Goal: Transaction & Acquisition: Book appointment/travel/reservation

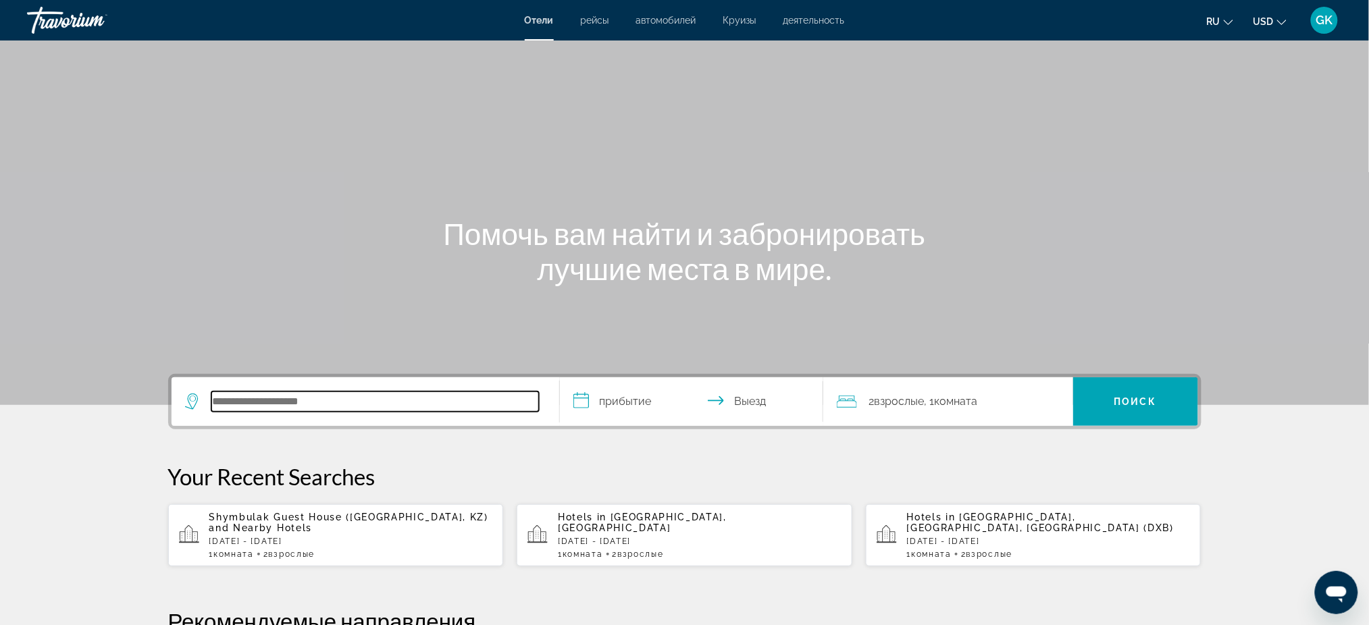
click at [325, 394] on input "Search hotel destination" at bounding box center [374, 402] width 327 height 20
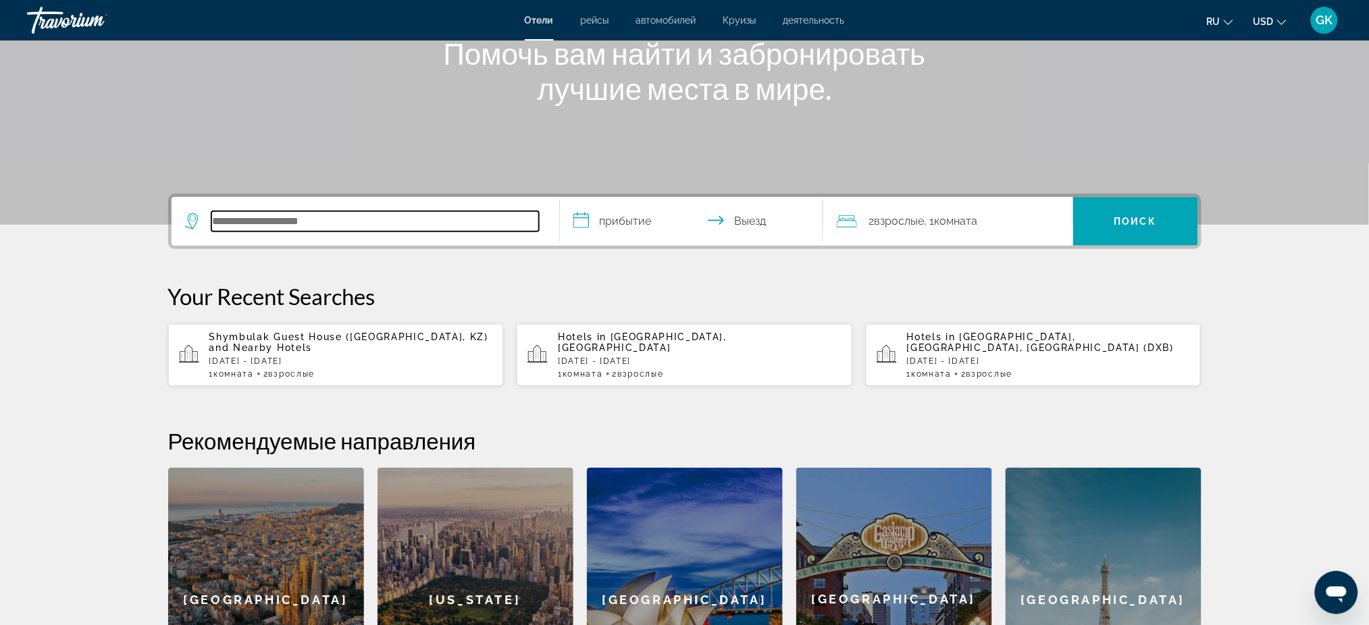
scroll to position [149, 0]
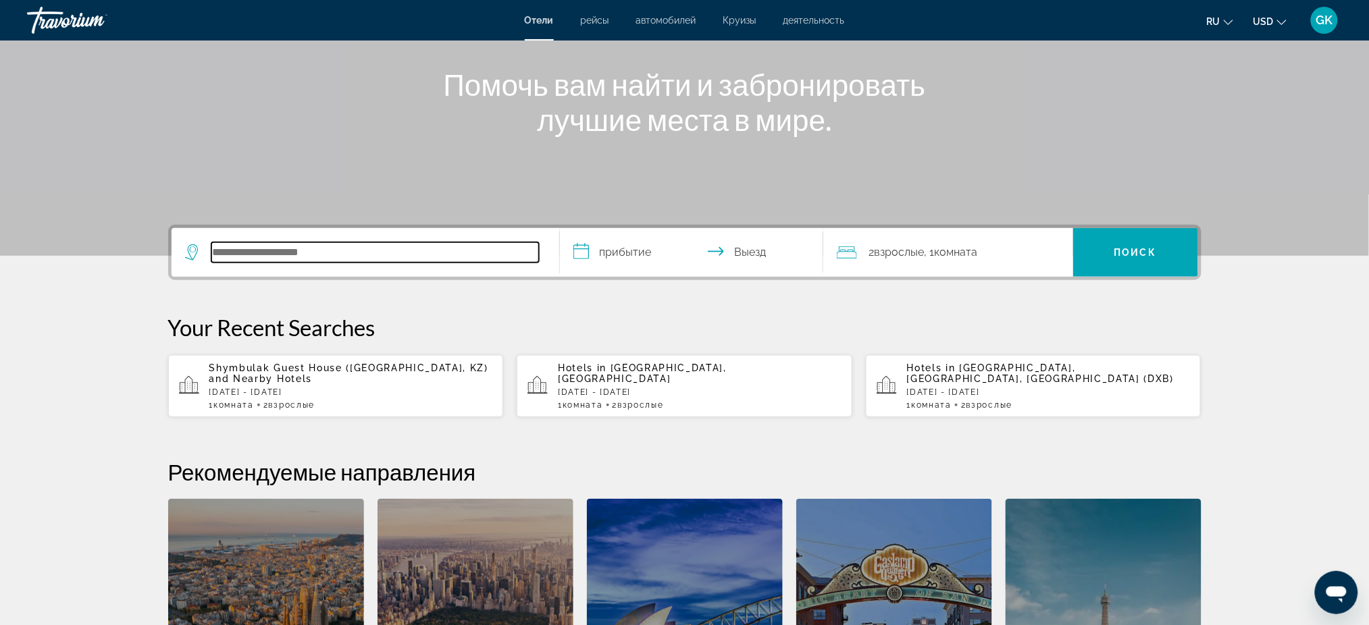
click at [251, 246] on input "Search hotel destination" at bounding box center [374, 252] width 327 height 20
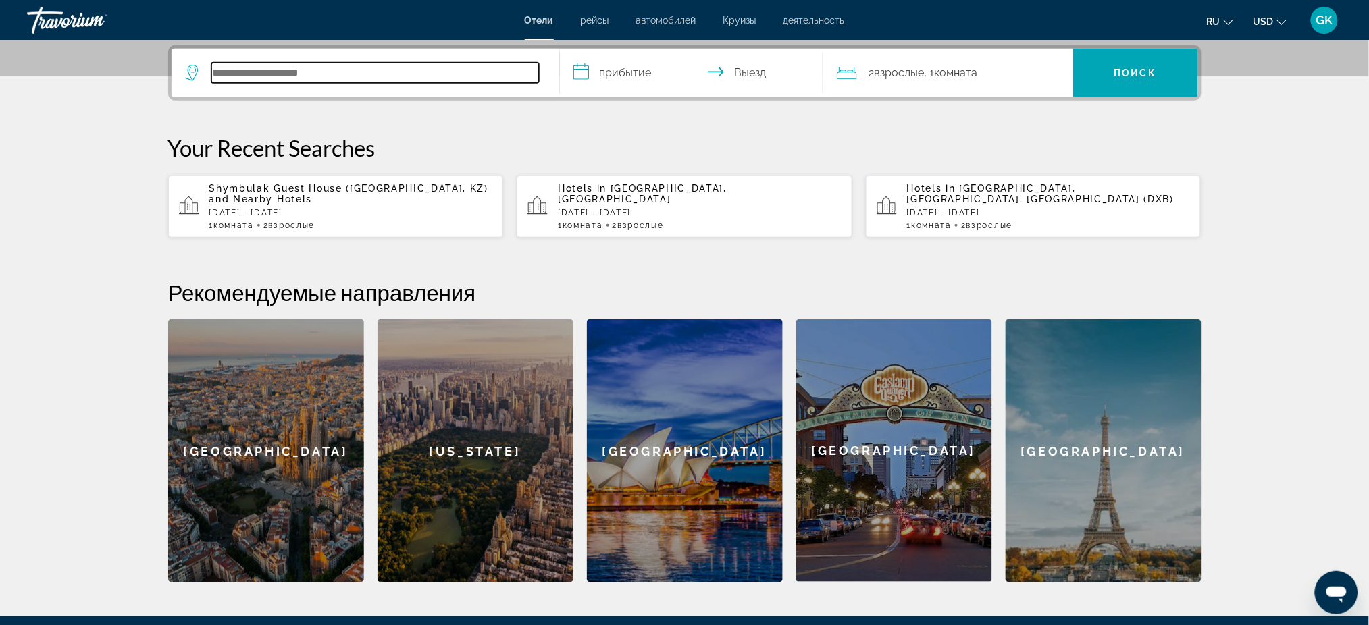
scroll to position [329, 0]
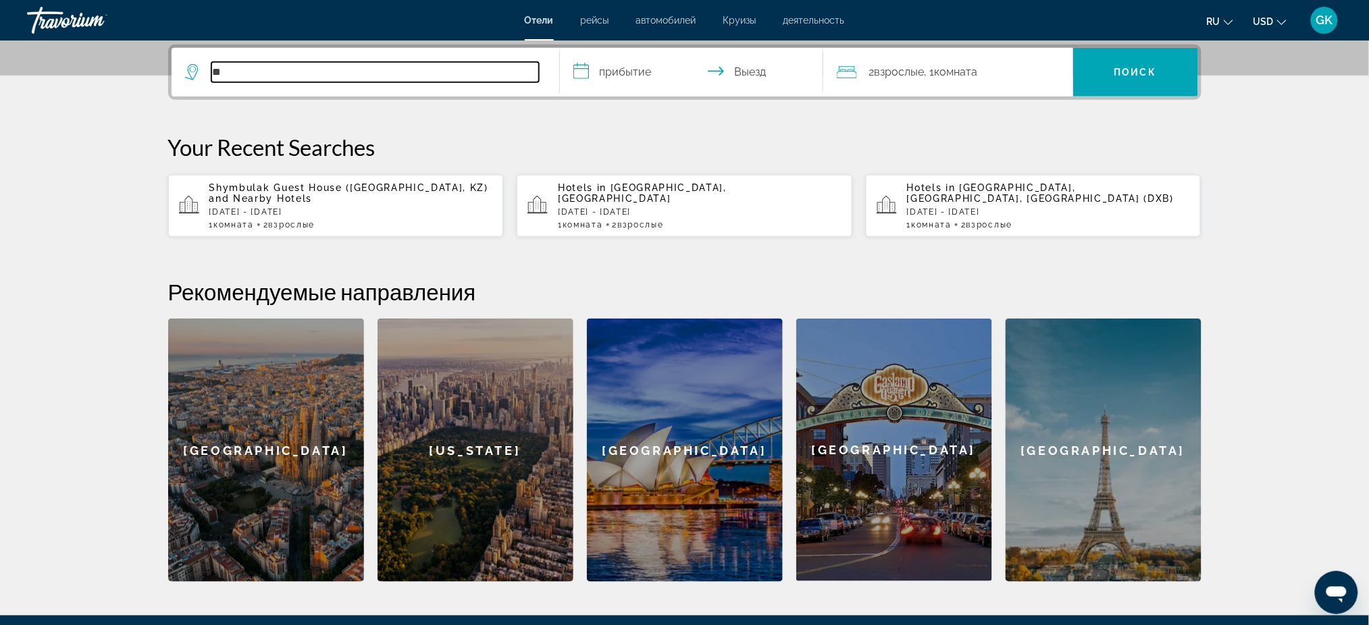
type input "*"
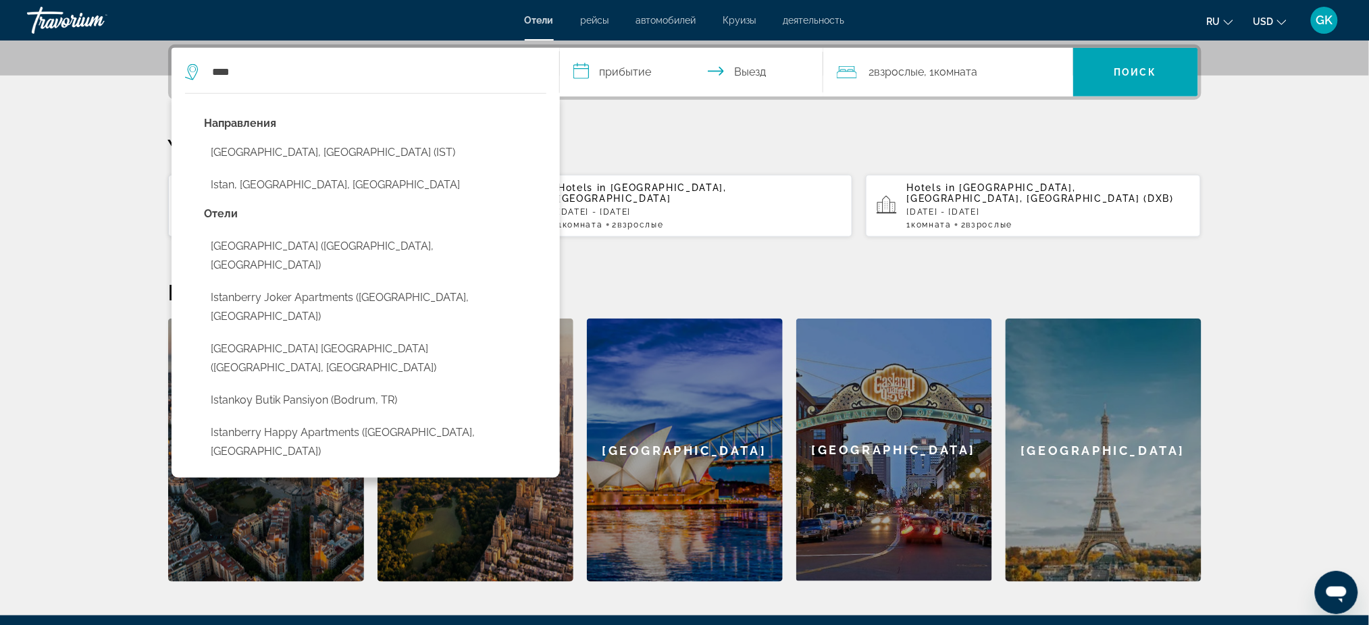
click at [275, 157] on button "[GEOGRAPHIC_DATA], [GEOGRAPHIC_DATA] (IST)" at bounding box center [376, 153] width 342 height 26
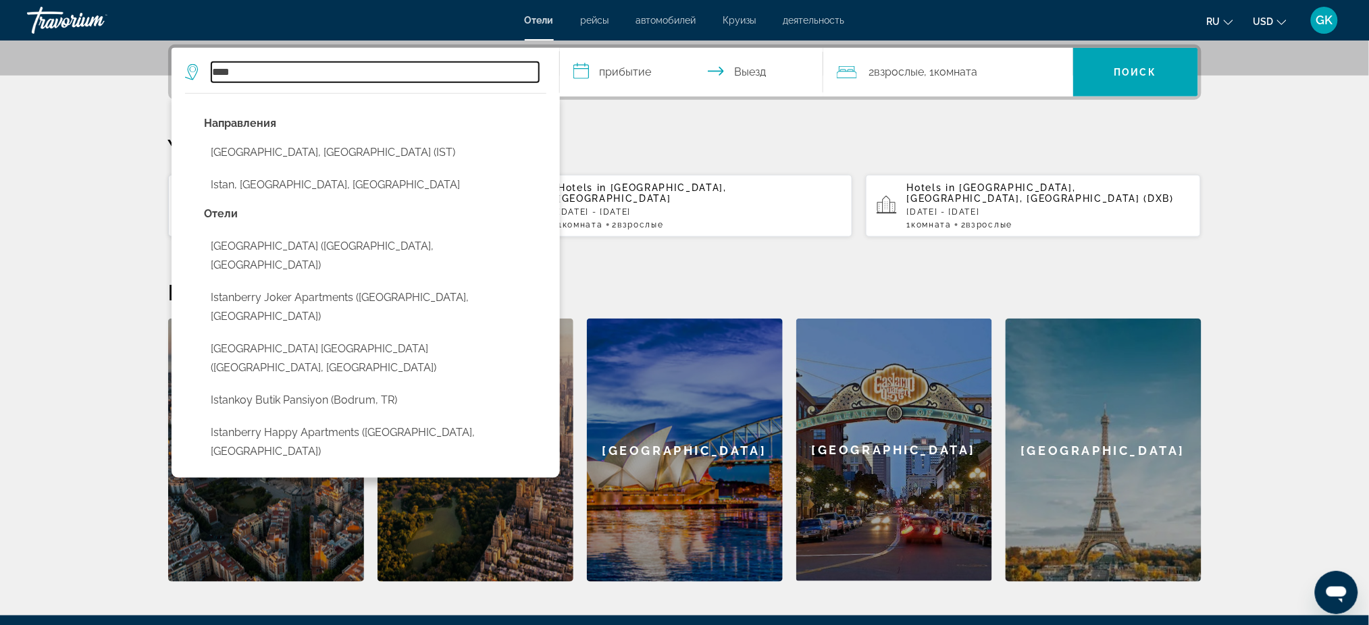
type input "**********"
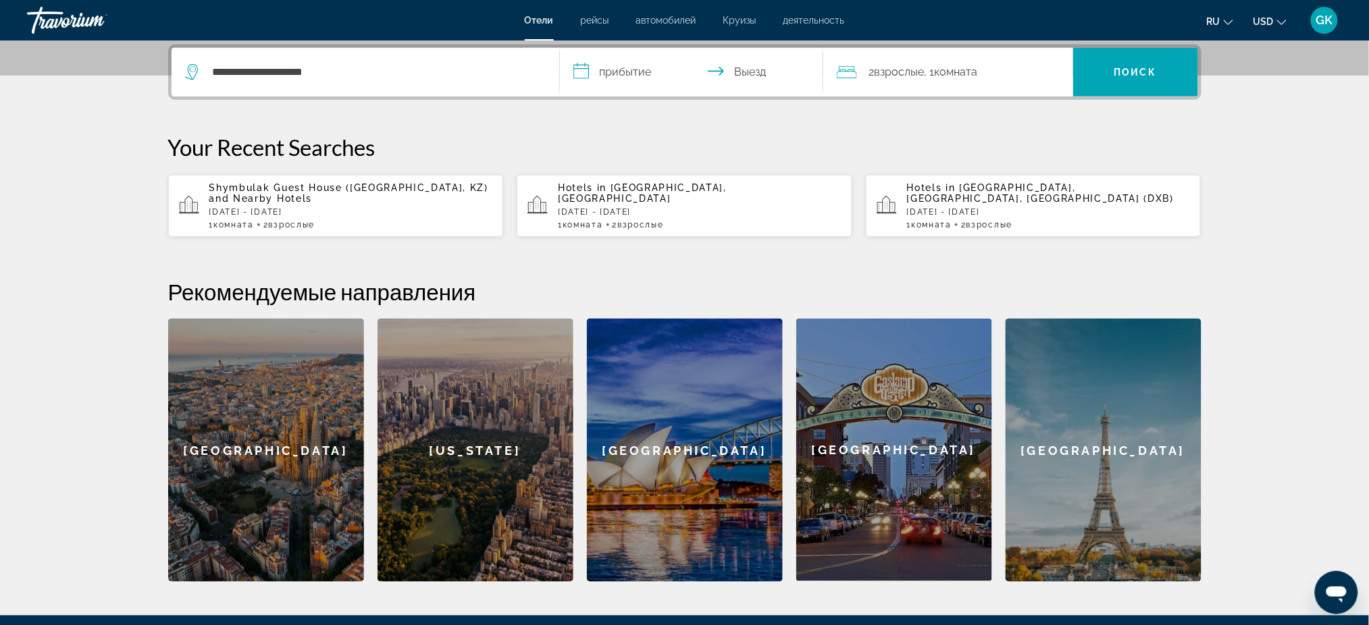
click at [656, 70] on input "**********" at bounding box center [694, 74] width 269 height 53
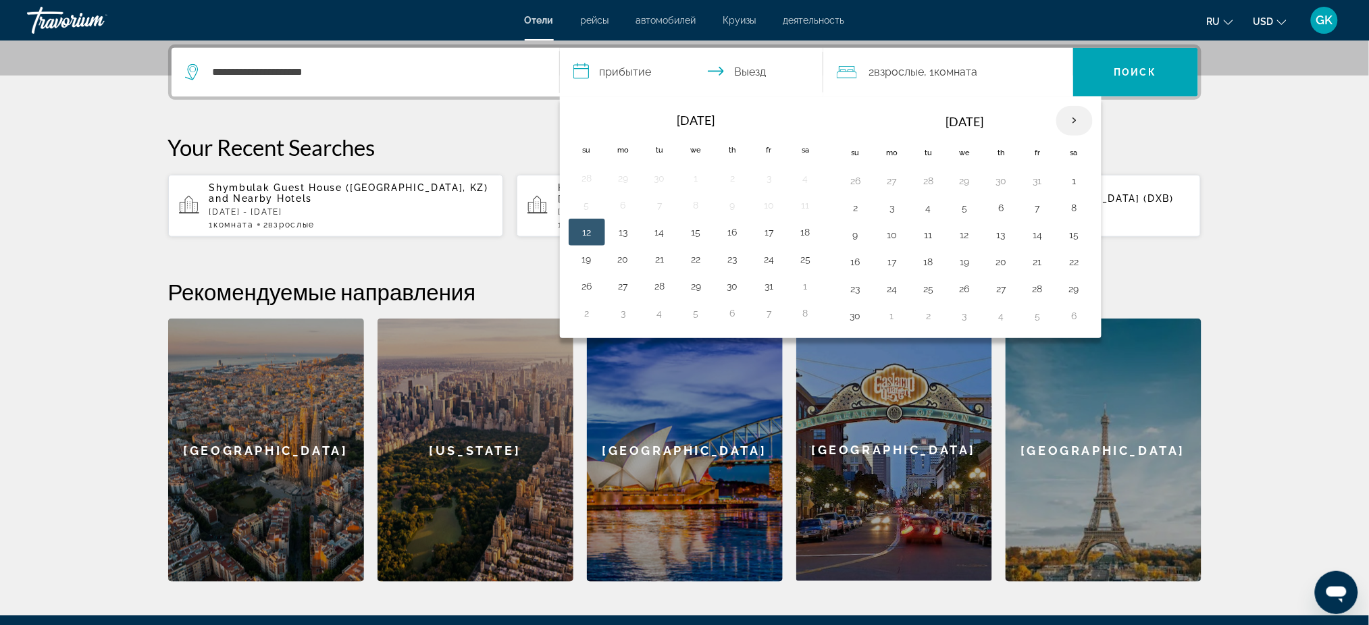
click at [1076, 124] on th "Next month" at bounding box center [1074, 121] width 36 height 30
click at [857, 291] on button "28" at bounding box center [856, 289] width 22 height 19
click at [1076, 286] on button "3" at bounding box center [1074, 289] width 22 height 19
type input "**********"
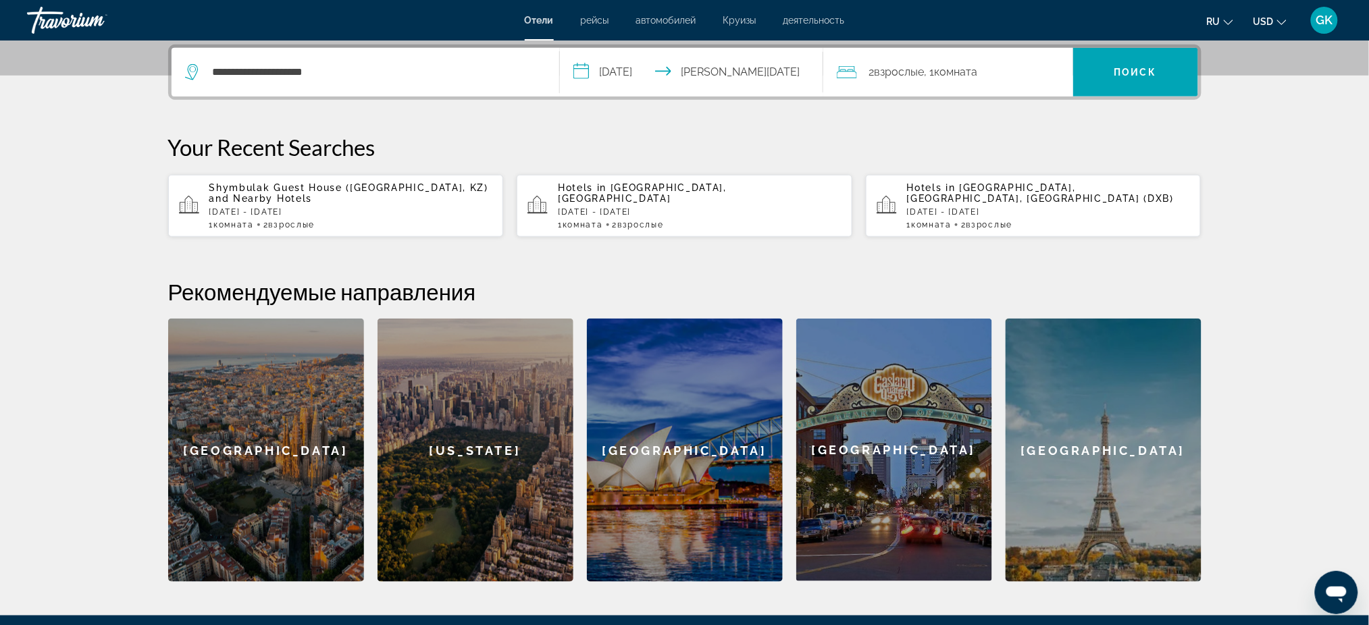
click at [975, 74] on span "Комната" at bounding box center [955, 71] width 43 height 13
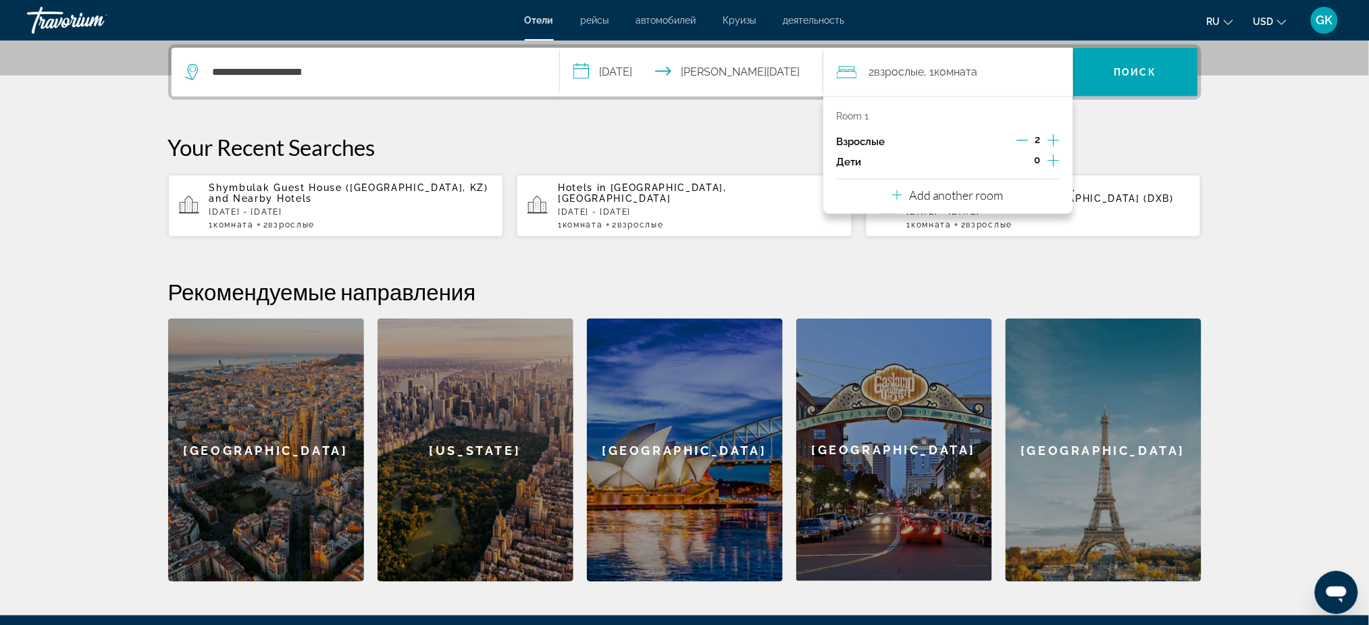
click at [1056, 140] on icon "Increment adults" at bounding box center [1053, 140] width 12 height 16
click at [1053, 158] on icon "Increment children" at bounding box center [1053, 161] width 12 height 12
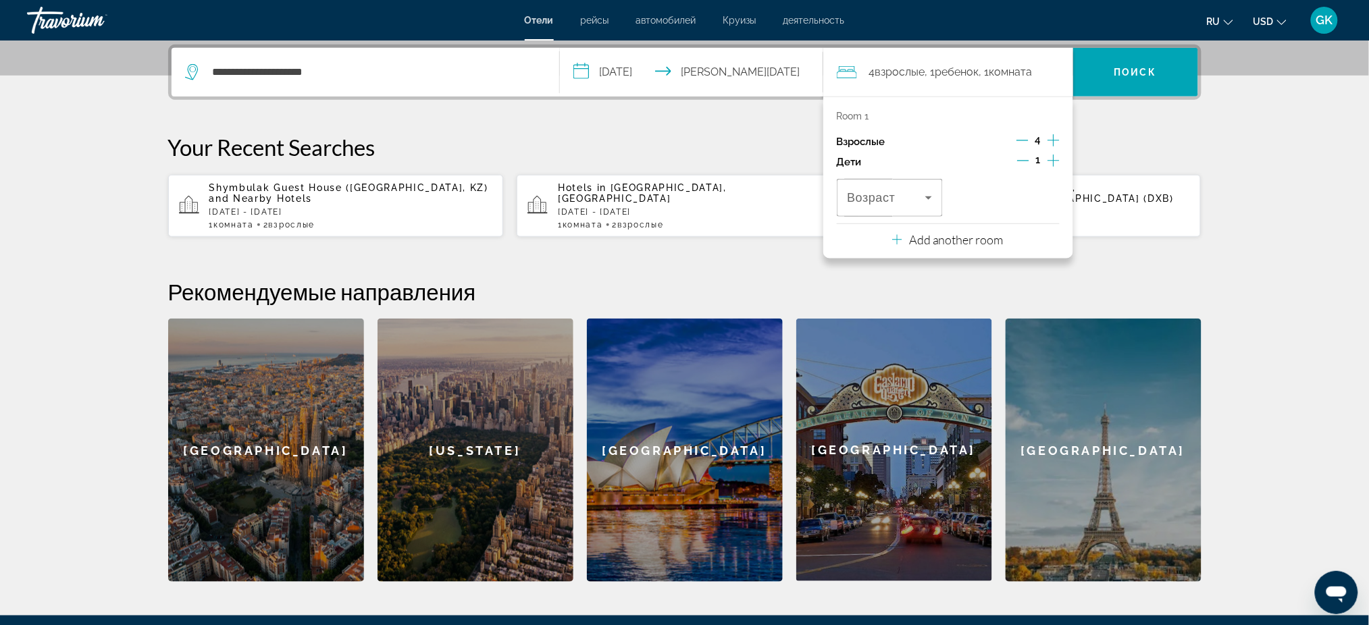
click at [1053, 158] on icon "Increment children" at bounding box center [1053, 161] width 12 height 12
click at [1022, 136] on icon "Decrement adults" at bounding box center [1022, 140] width 12 height 12
click at [1022, 140] on icon "Decrement adults" at bounding box center [1022, 140] width 12 height 12
click at [1028, 162] on icon "Decrement children" at bounding box center [1022, 161] width 12 height 12
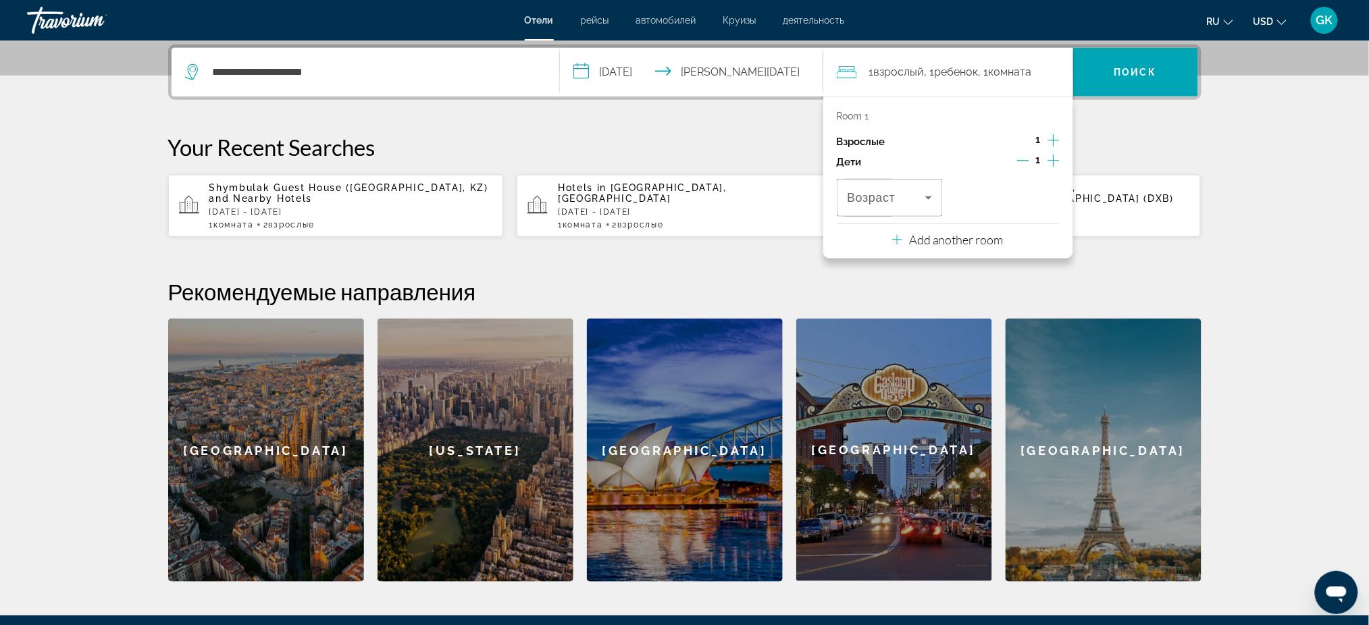
click at [1023, 158] on icon "Decrement children" at bounding box center [1023, 161] width 12 height 12
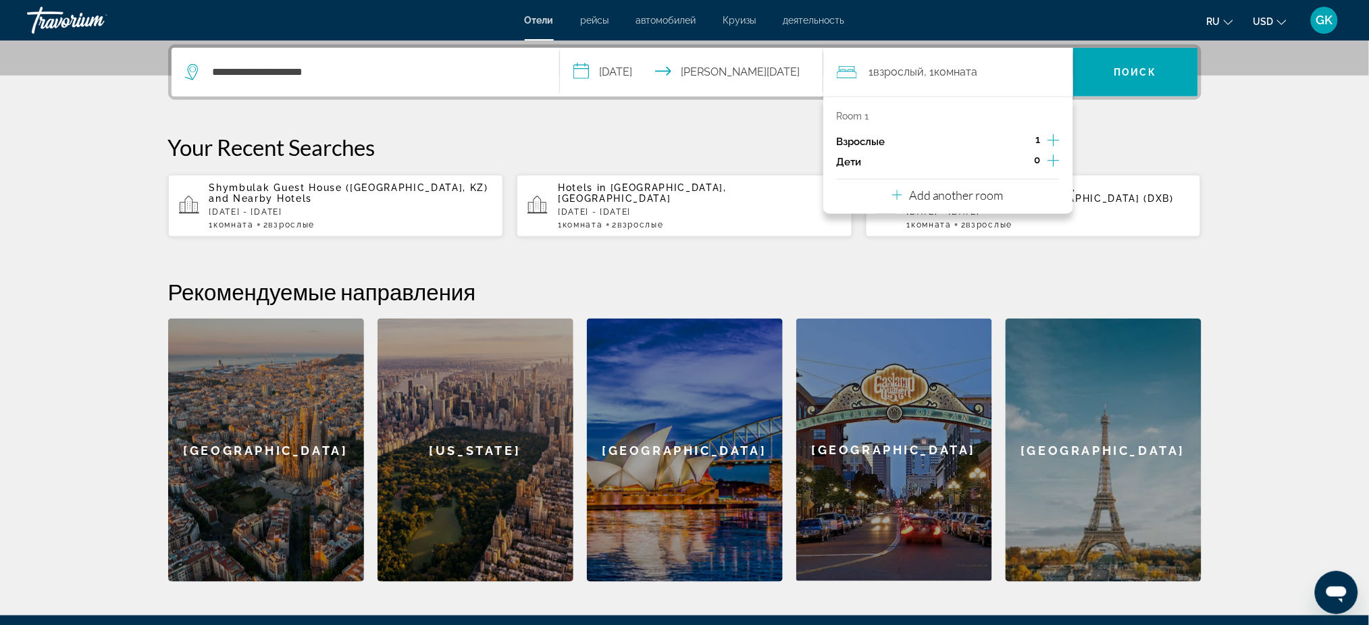
click at [1053, 136] on icon "Increment adults" at bounding box center [1053, 140] width 12 height 16
click at [1152, 71] on span "Search" at bounding box center [1135, 72] width 125 height 32
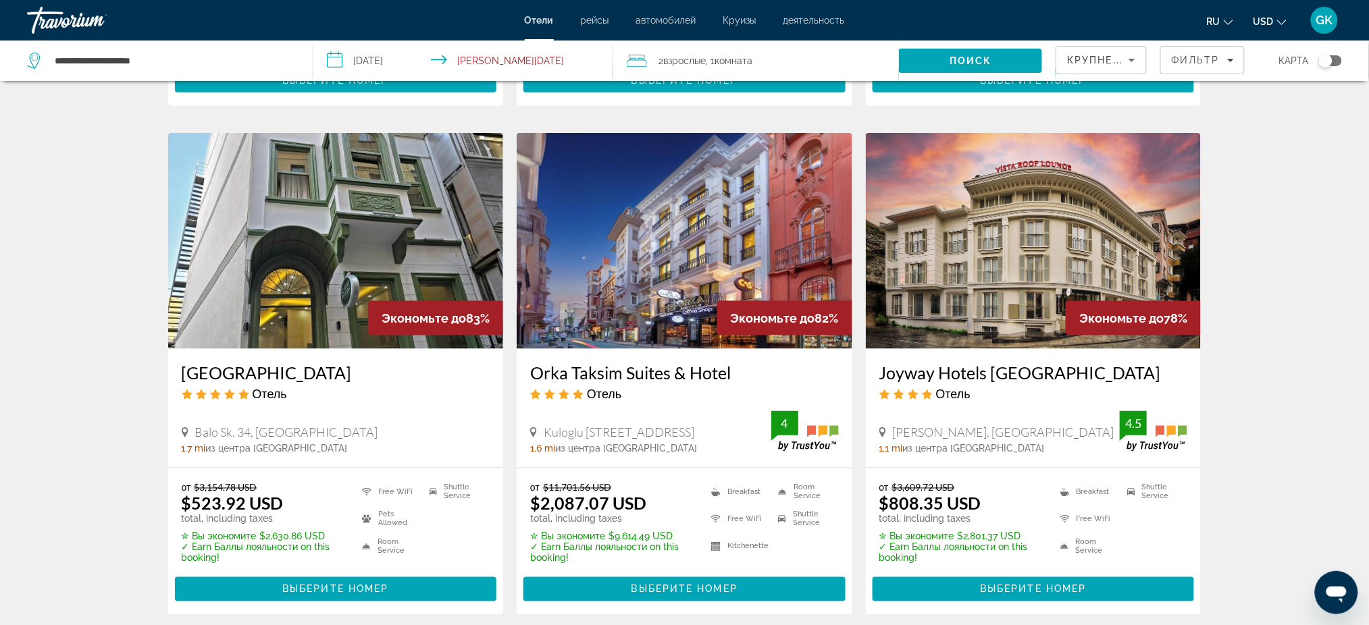
scroll to position [547, 0]
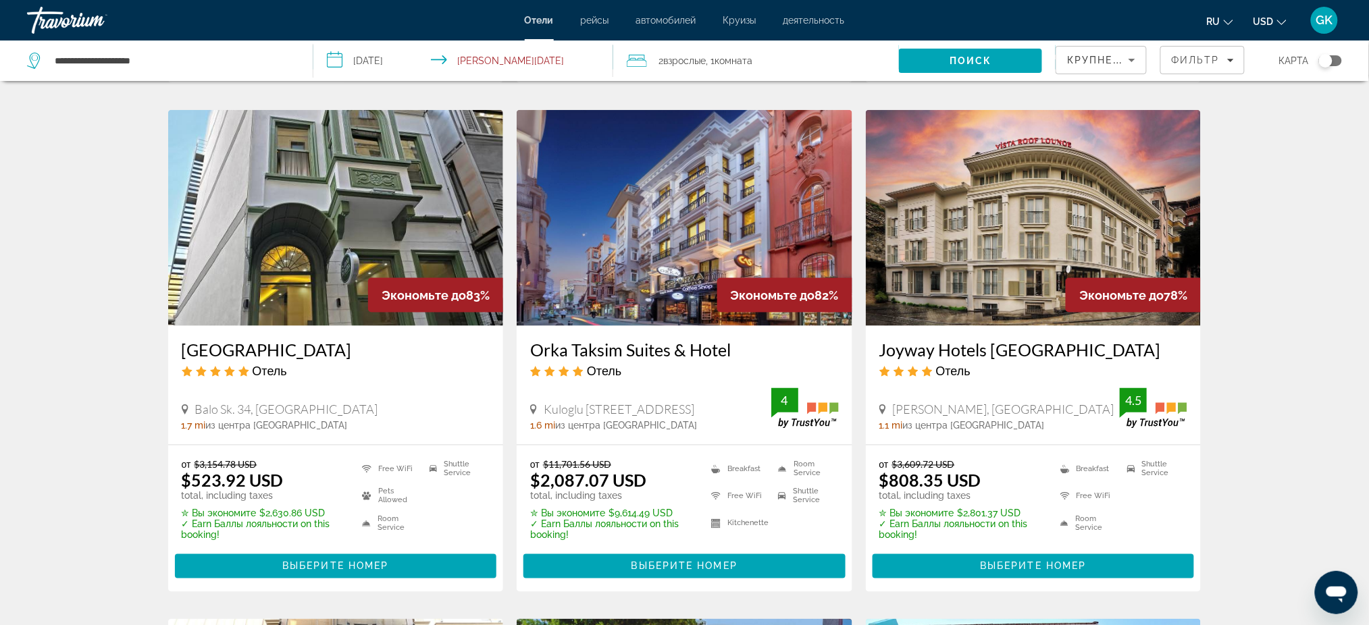
click at [700, 208] on img "Main content" at bounding box center [685, 218] width 336 height 216
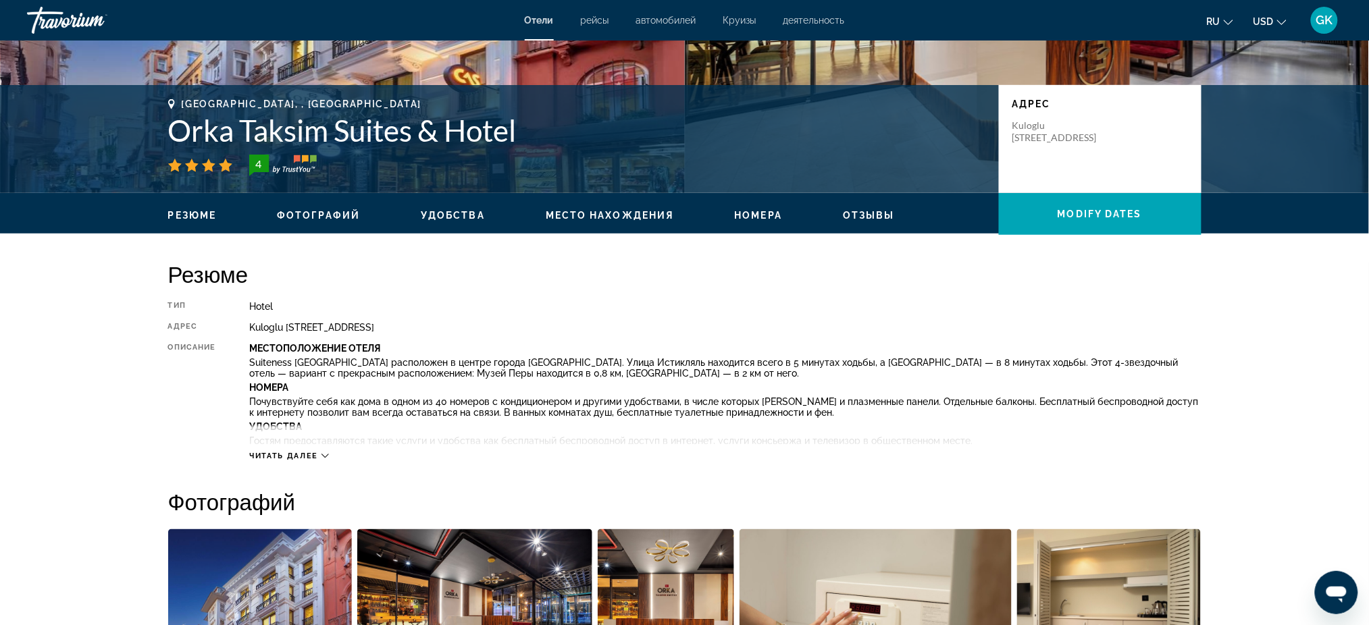
scroll to position [270, 0]
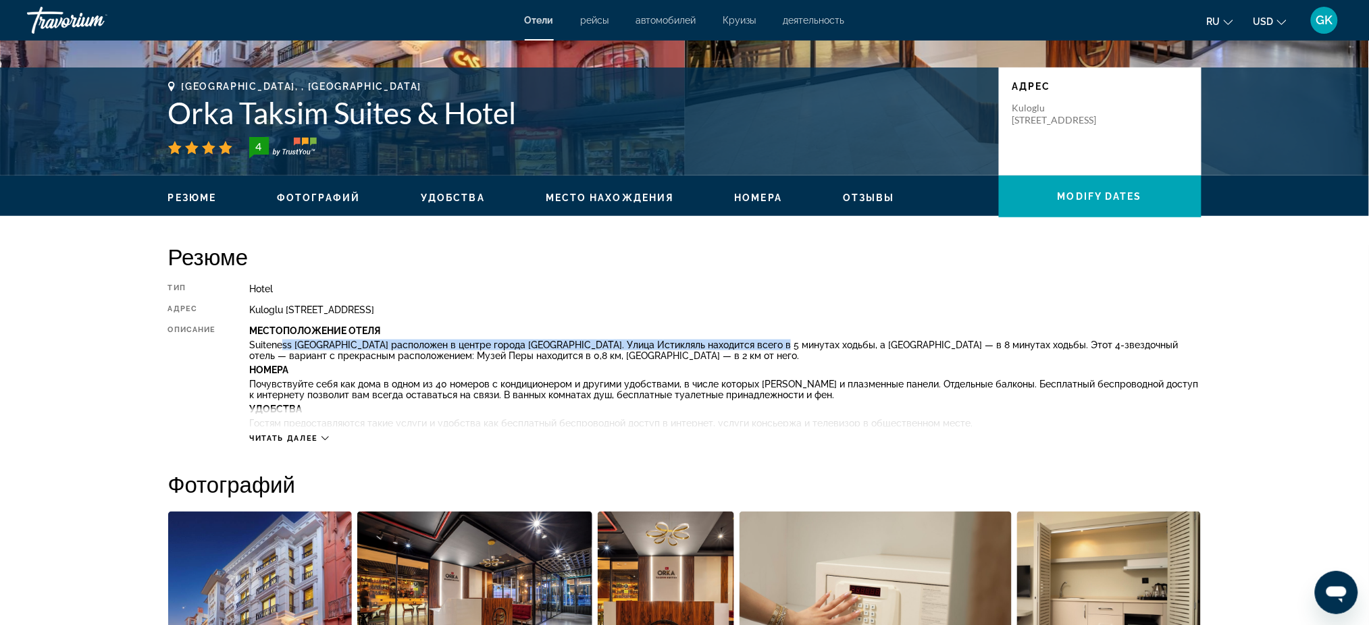
drag, startPoint x: 284, startPoint y: 341, endPoint x: 767, endPoint y: 344, distance: 482.8
click at [767, 344] on p "Suiteness [GEOGRAPHIC_DATA] расположен в центре города [GEOGRAPHIC_DATA]. Улица…" at bounding box center [724, 351] width 951 height 22
click at [566, 336] on div "Местоположение Отеля Suiteness [GEOGRAPHIC_DATA] расположен в центре города [GE…" at bounding box center [724, 375] width 951 height 101
drag, startPoint x: 562, startPoint y: 344, endPoint x: 621, endPoint y: 342, distance: 58.8
click at [621, 342] on p "Suiteness [GEOGRAPHIC_DATA] расположен в центре города [GEOGRAPHIC_DATA]. Улица…" at bounding box center [724, 351] width 951 height 22
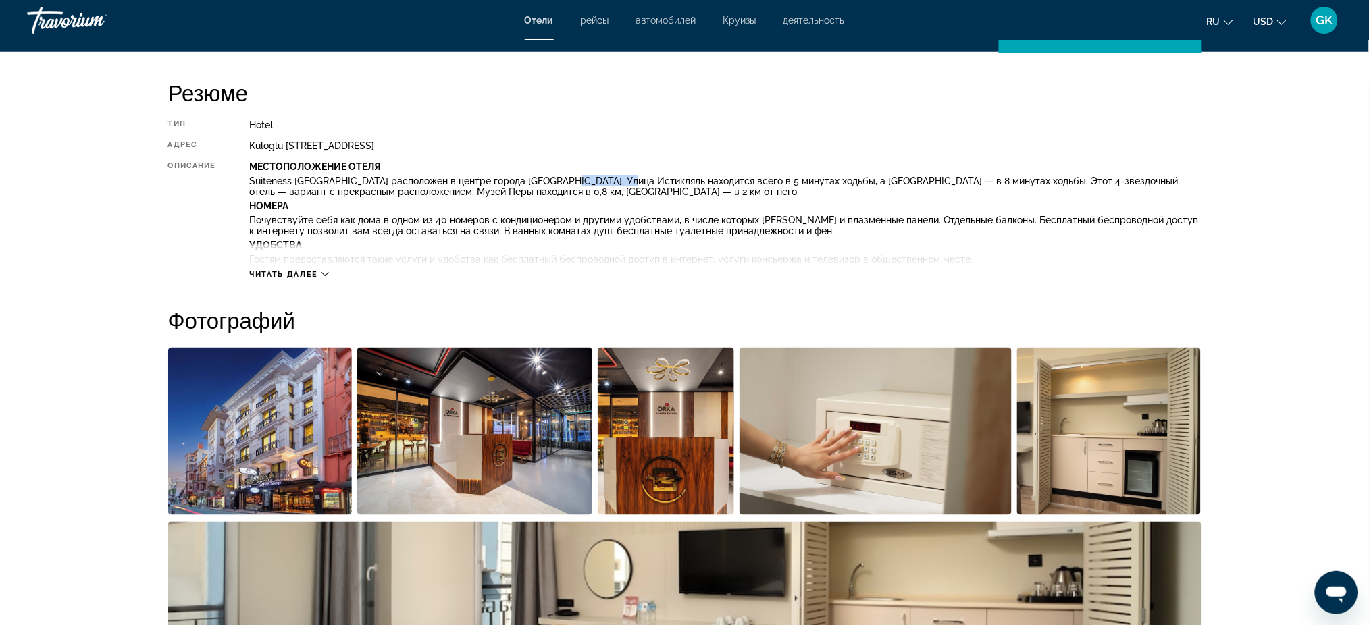
scroll to position [360, 0]
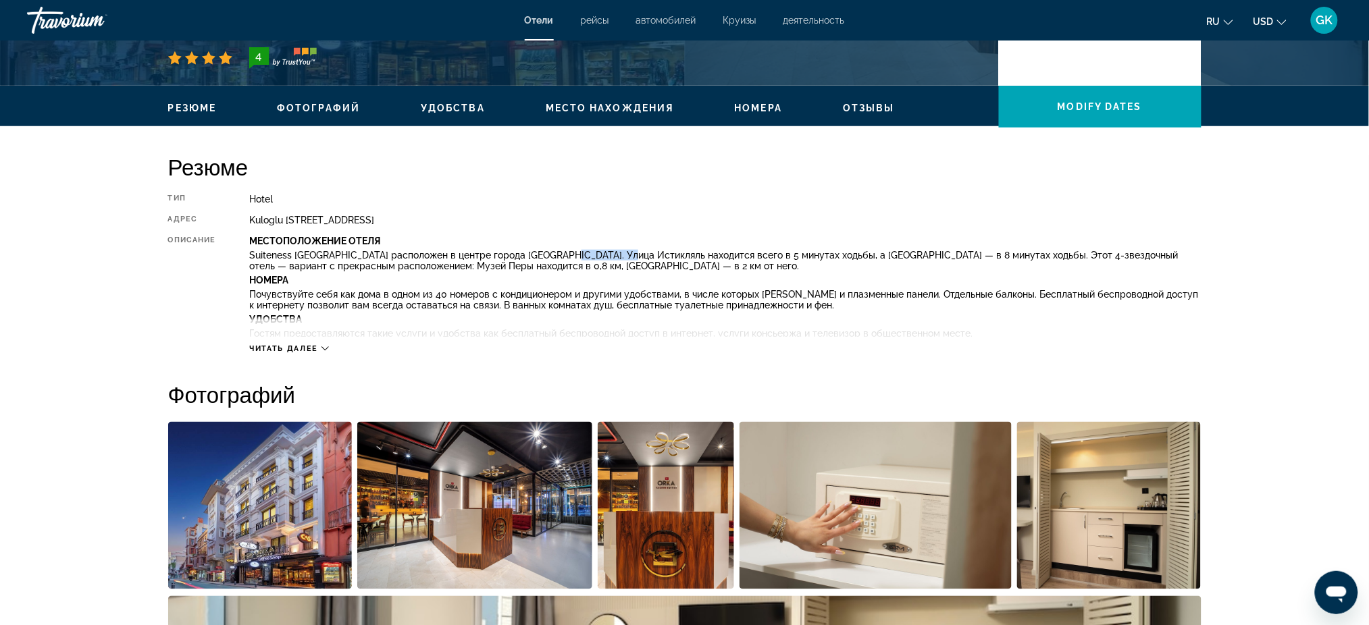
click at [256, 489] on img "Open full-screen image slider" at bounding box center [260, 505] width 184 height 167
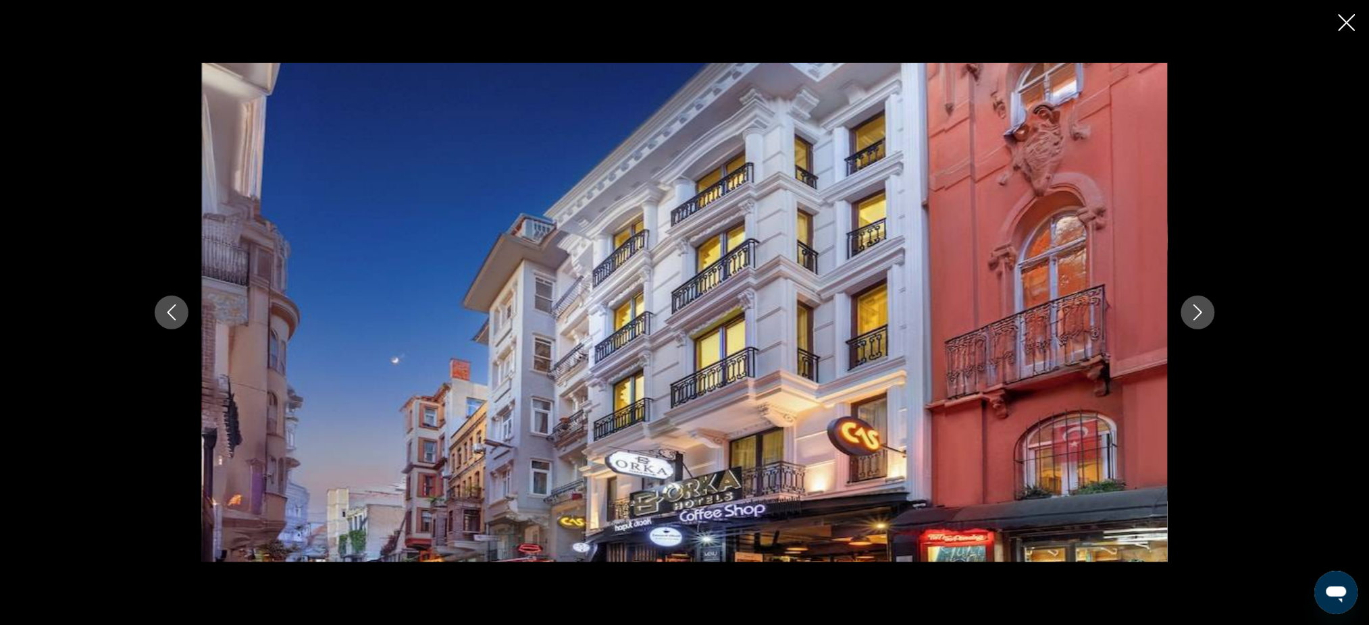
click at [1152, 313] on icon "Next image" at bounding box center [1198, 313] width 16 height 16
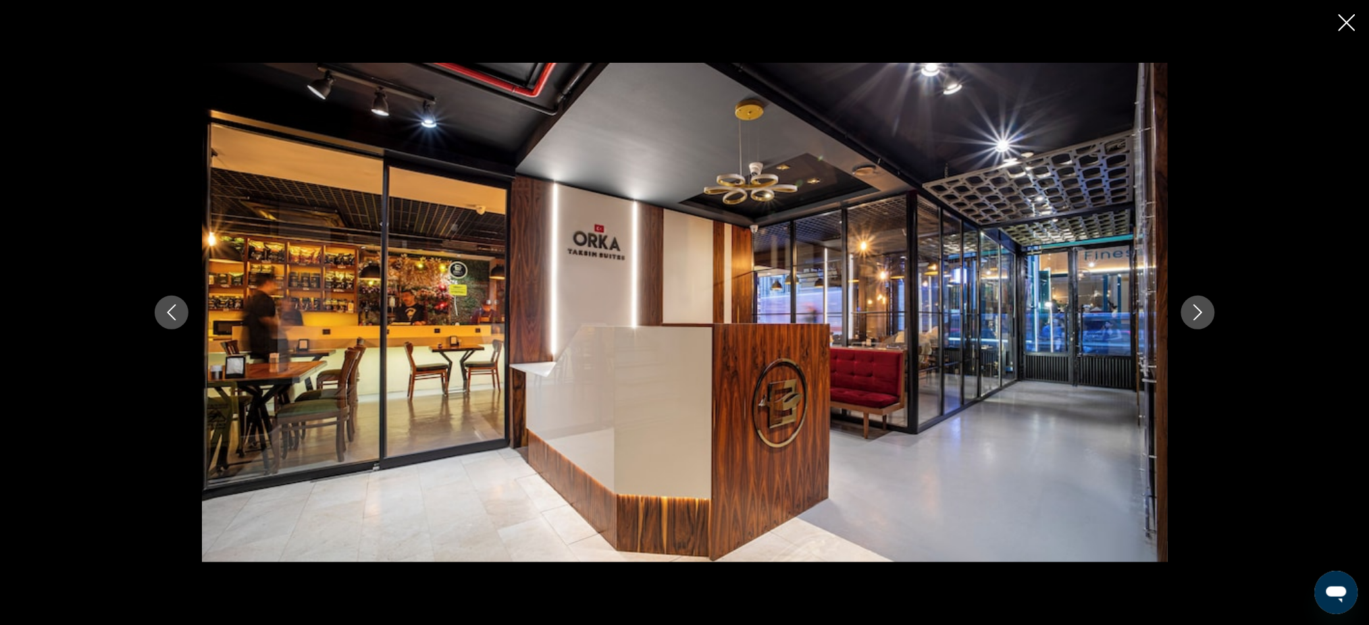
click at [1152, 313] on icon "Next image" at bounding box center [1198, 313] width 16 height 16
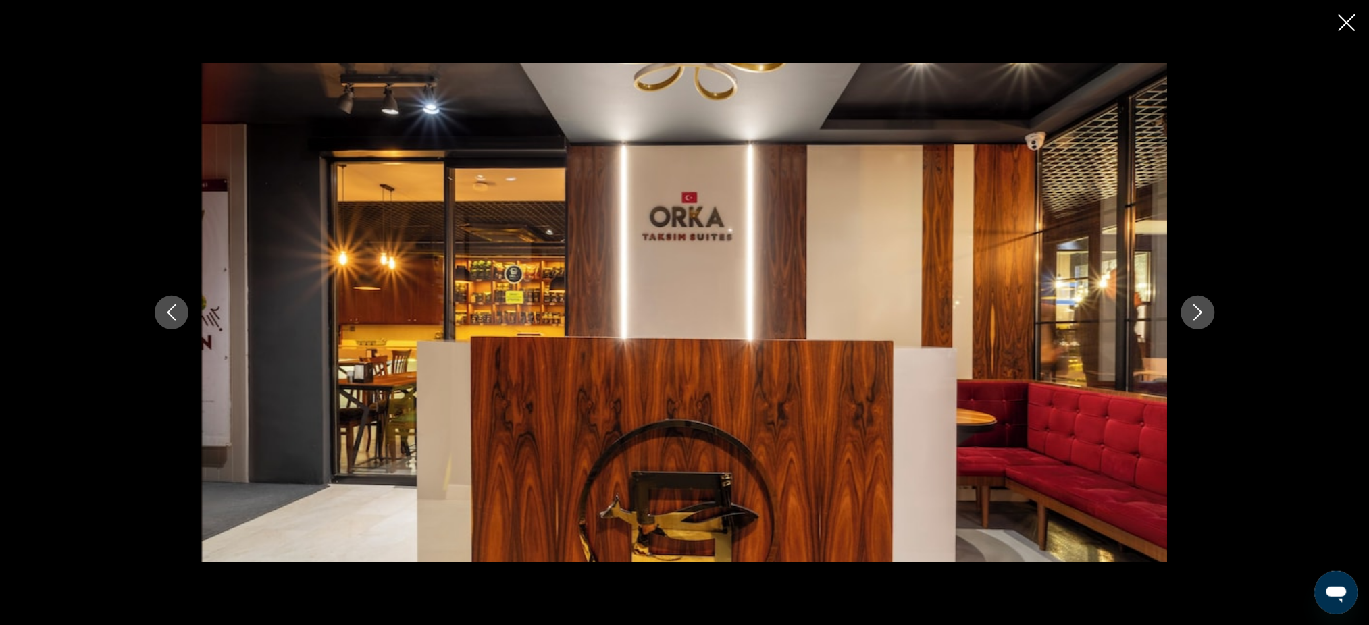
click at [1152, 313] on icon "Next image" at bounding box center [1198, 313] width 16 height 16
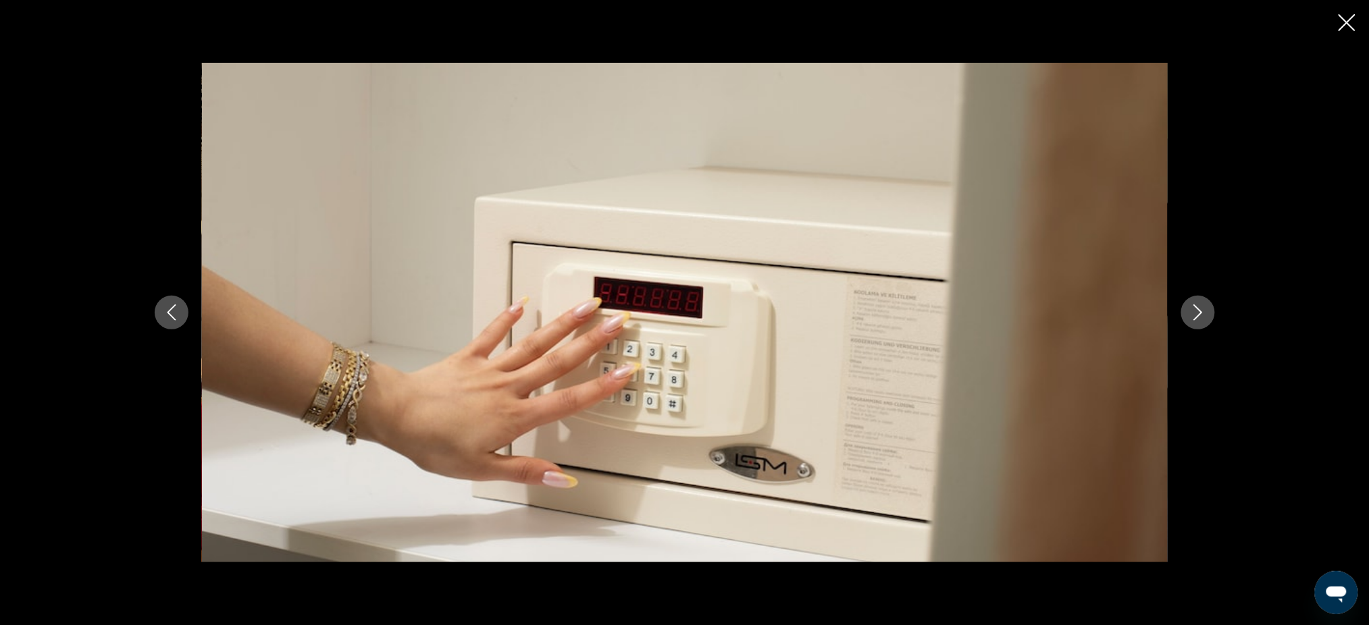
click at [1152, 313] on icon "Next image" at bounding box center [1198, 313] width 16 height 16
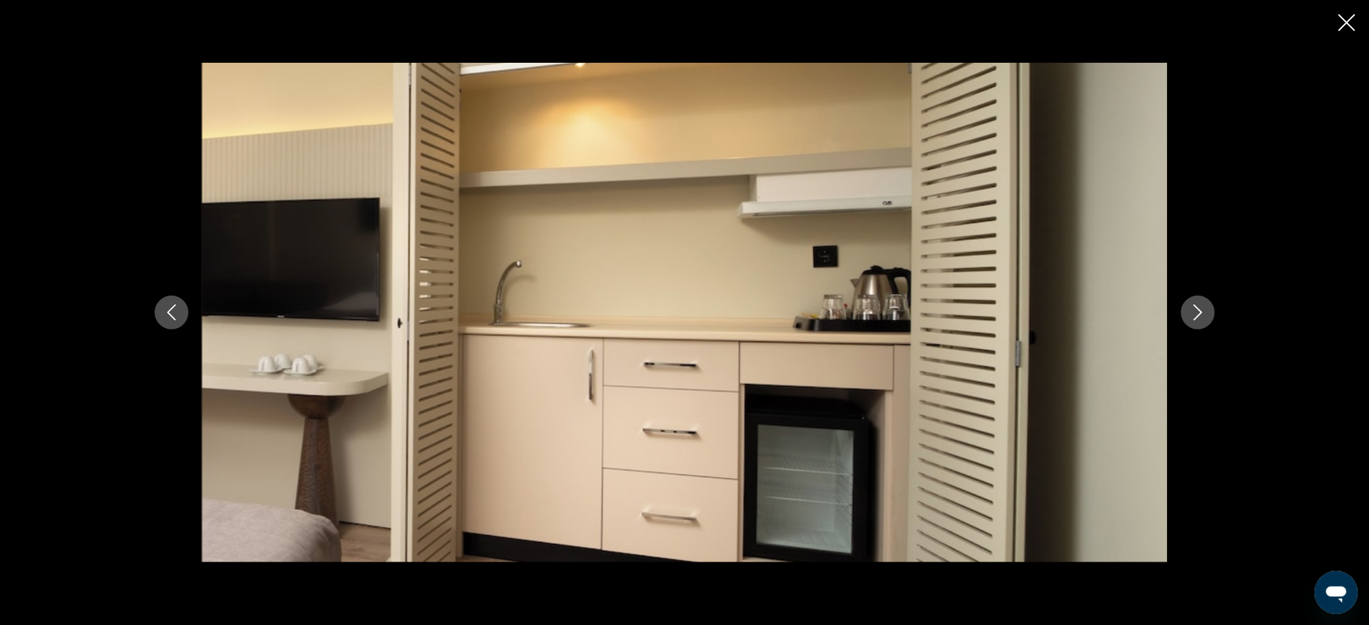
click at [1152, 313] on icon "Next image" at bounding box center [1198, 313] width 16 height 16
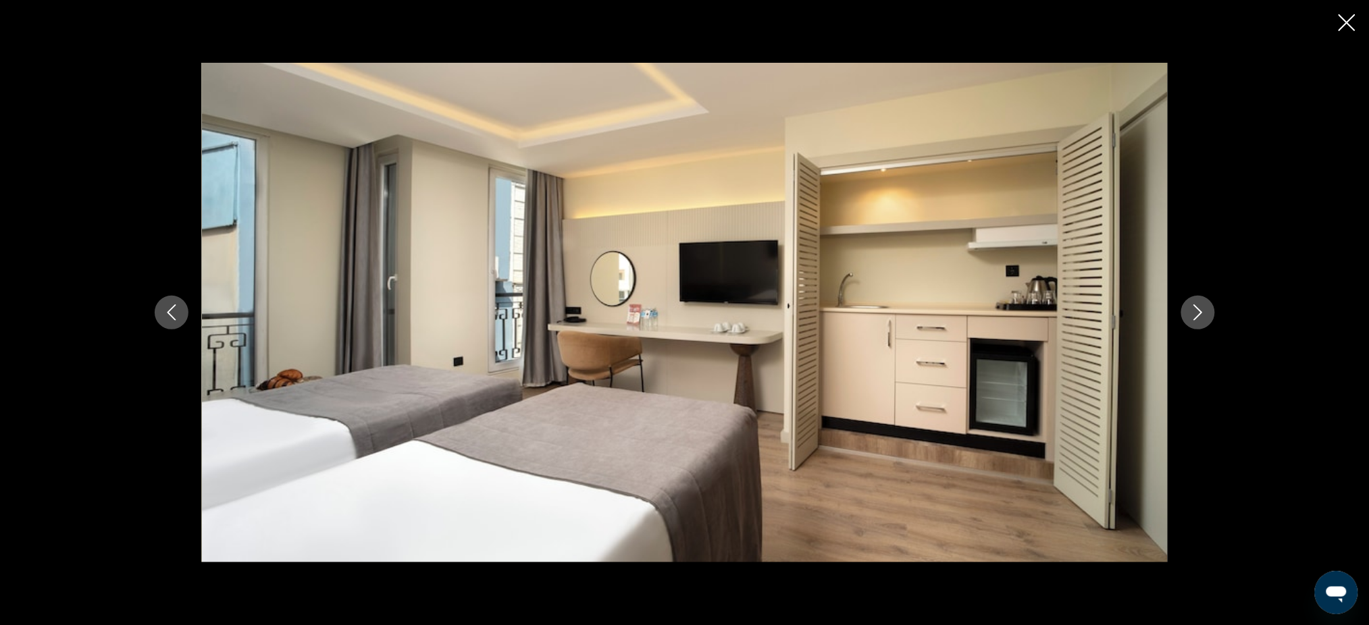
click at [1152, 315] on icon "Next image" at bounding box center [1198, 313] width 16 height 16
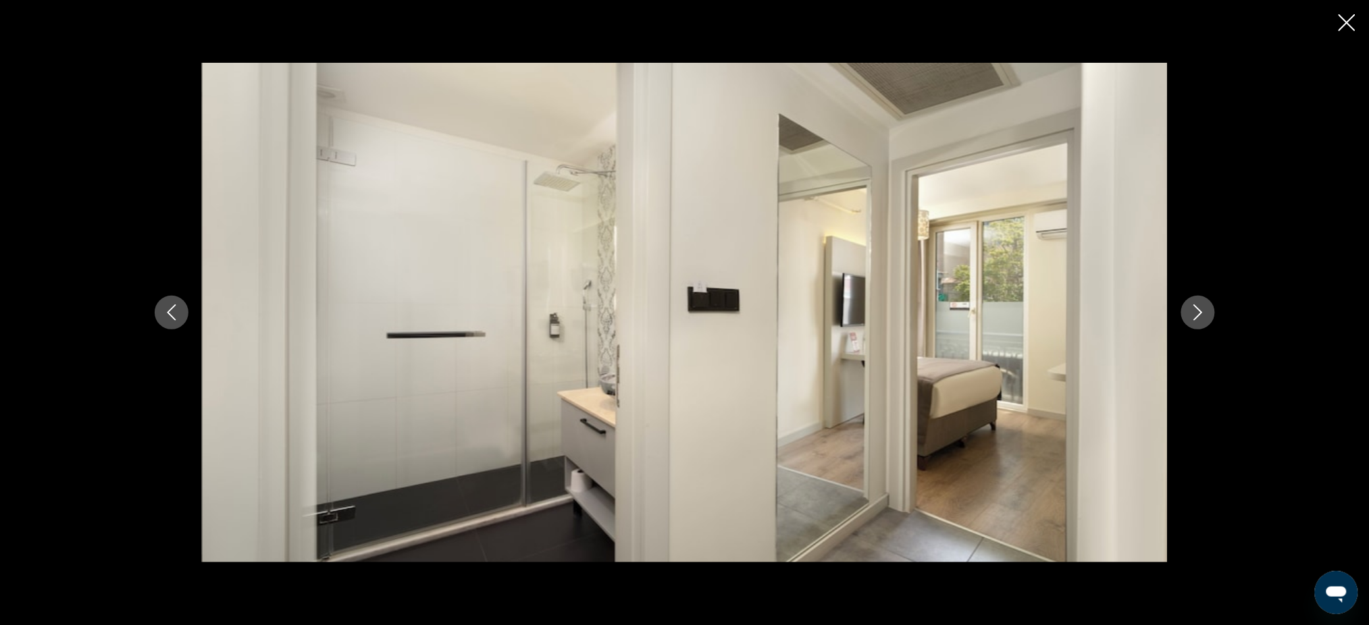
click at [1152, 315] on icon "Next image" at bounding box center [1198, 313] width 16 height 16
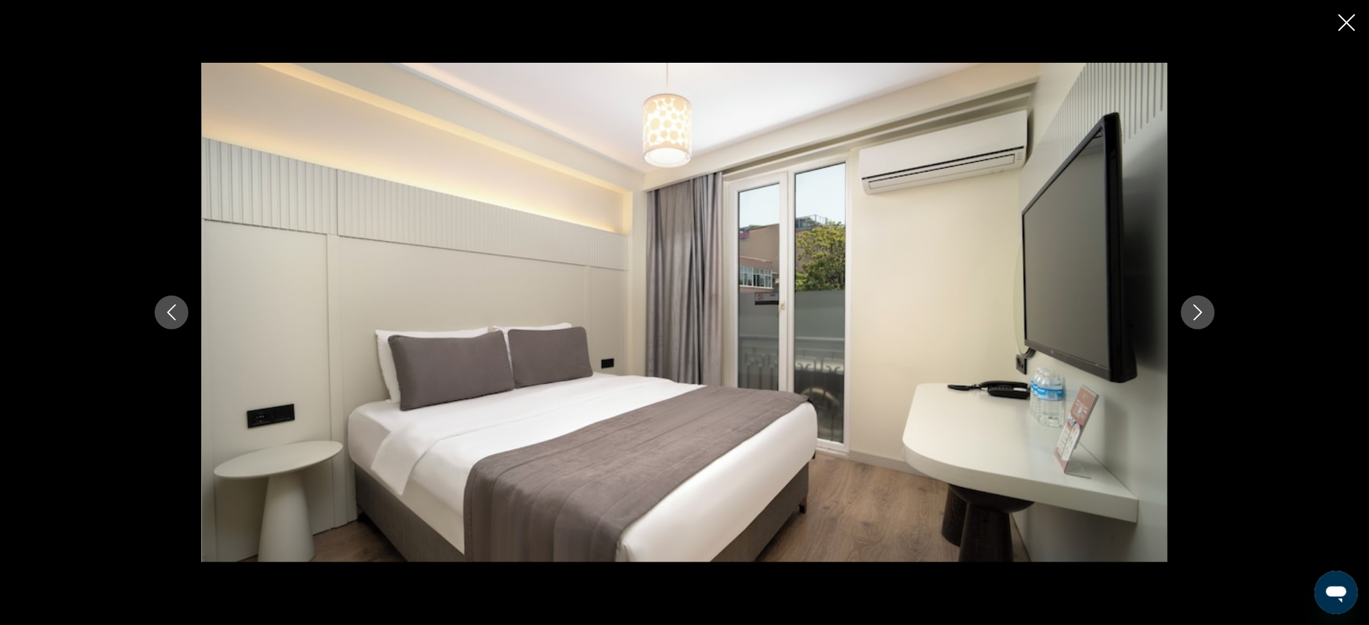
click at [1152, 315] on icon "Next image" at bounding box center [1198, 313] width 16 height 16
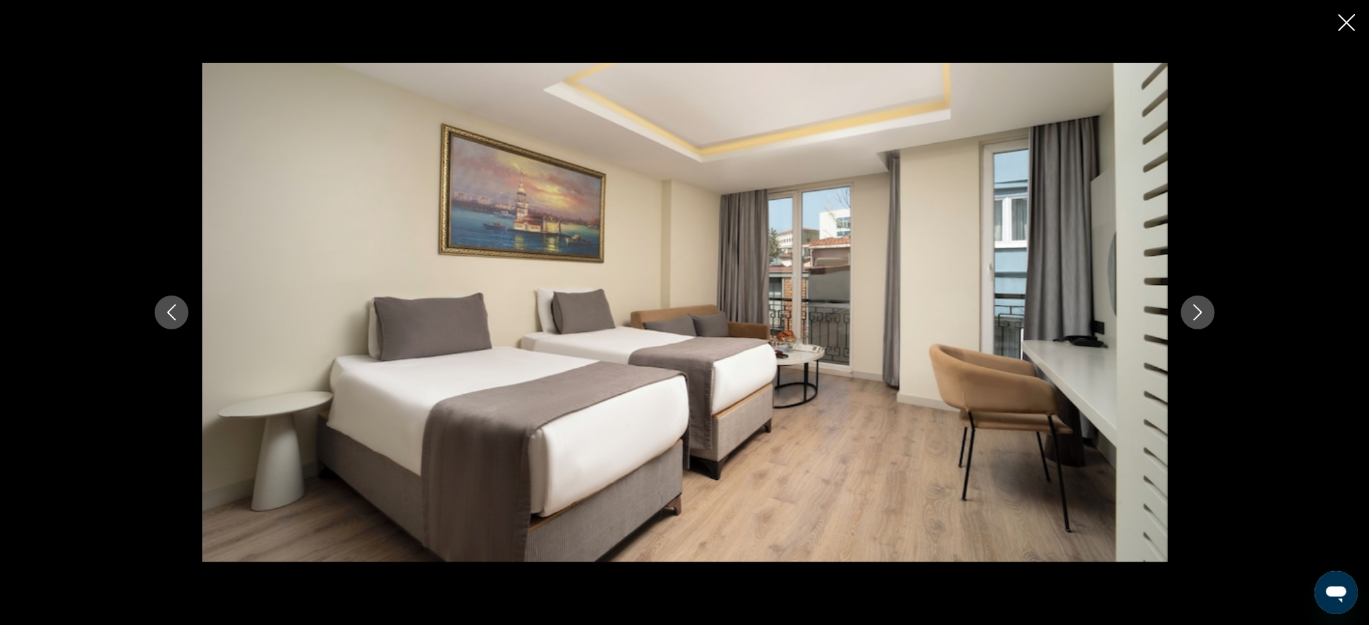
click at [1152, 315] on icon "Next image" at bounding box center [1198, 313] width 16 height 16
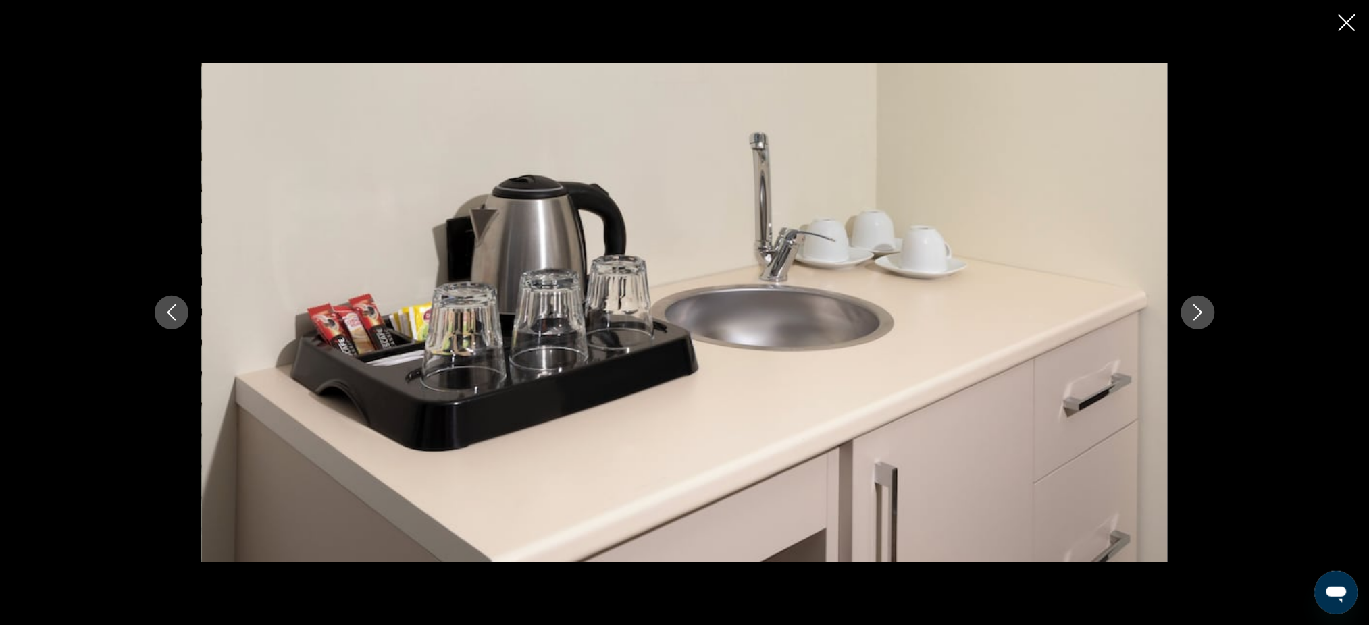
click at [1152, 315] on icon "Next image" at bounding box center [1198, 313] width 16 height 16
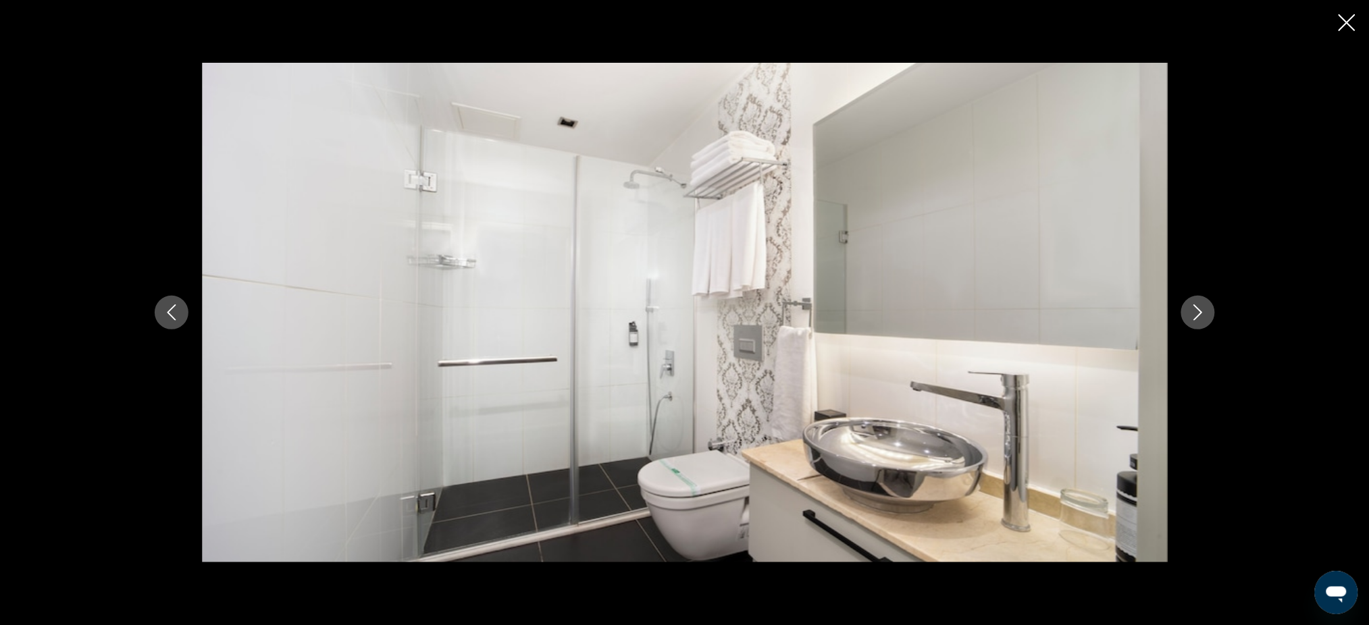
click at [1152, 315] on icon "Next image" at bounding box center [1198, 313] width 16 height 16
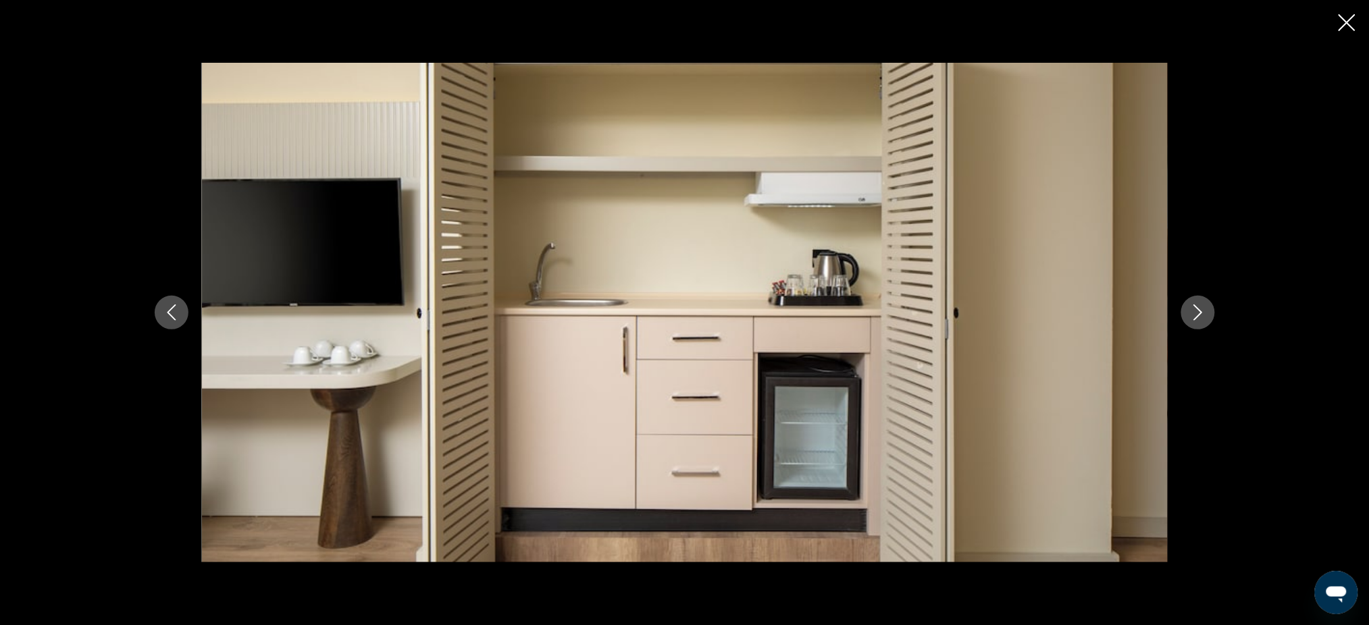
click at [1152, 315] on icon "Next image" at bounding box center [1198, 313] width 16 height 16
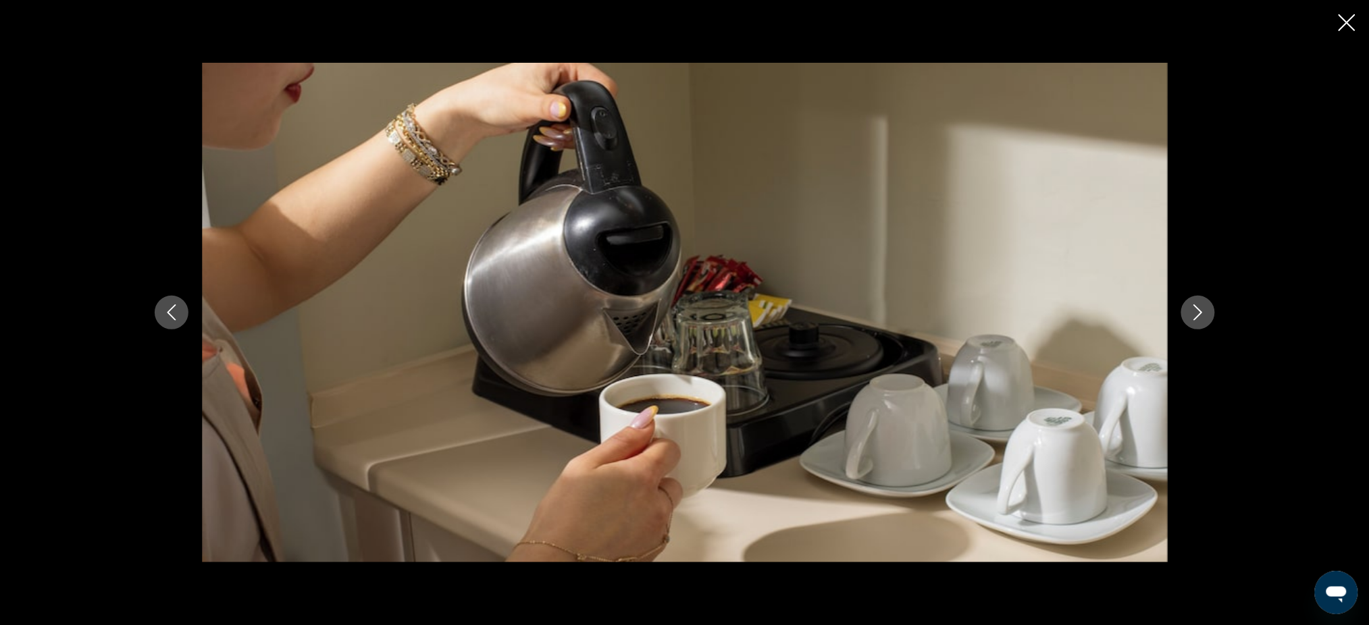
click at [1152, 315] on icon "Next image" at bounding box center [1198, 313] width 16 height 16
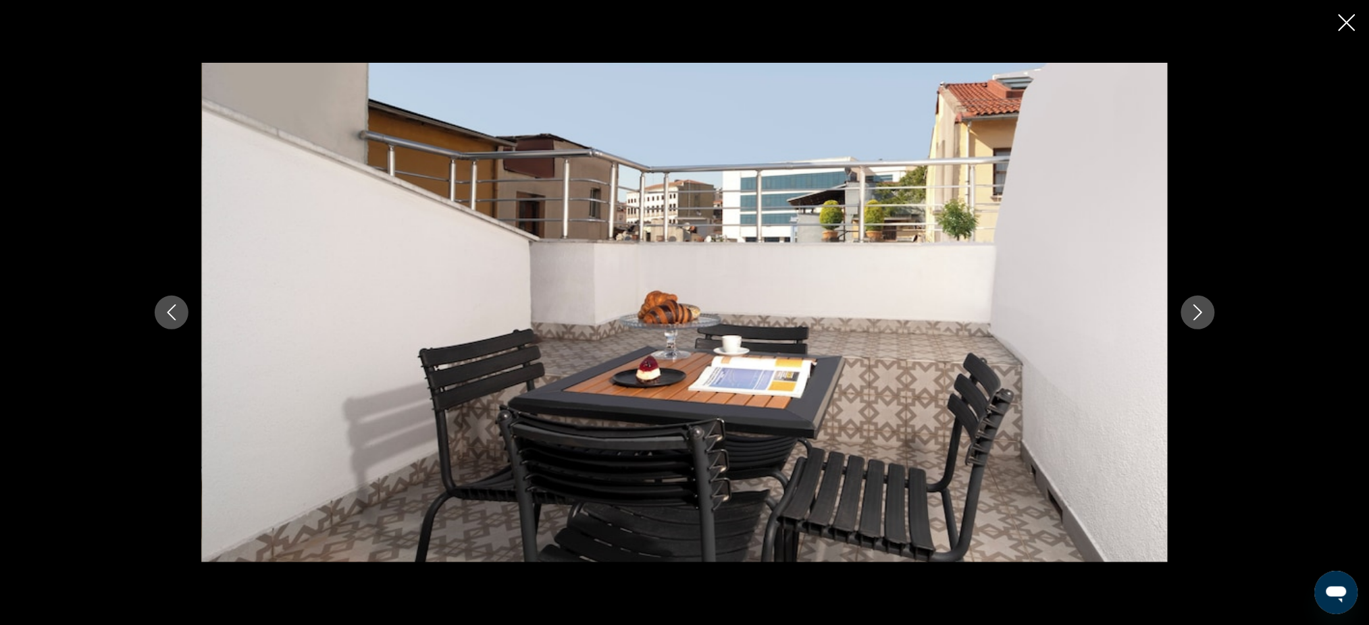
click at [1152, 315] on icon "Next image" at bounding box center [1198, 313] width 16 height 16
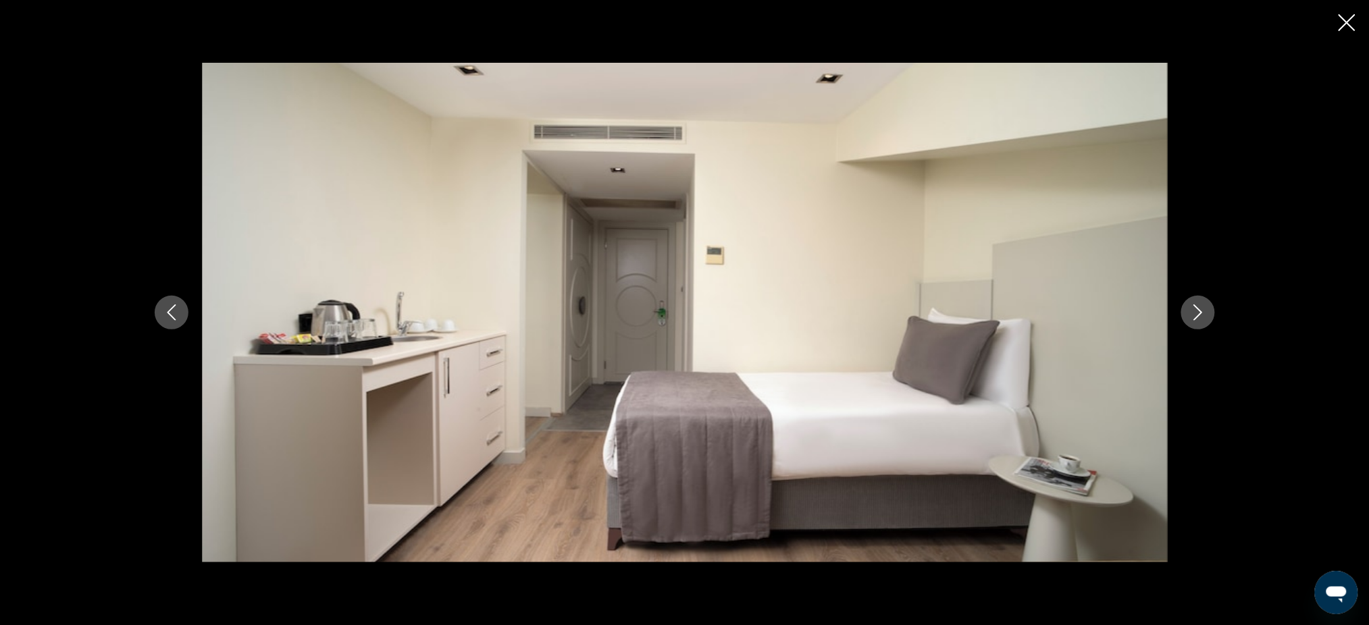
click at [1152, 26] on icon "Close slideshow" at bounding box center [1346, 22] width 17 height 17
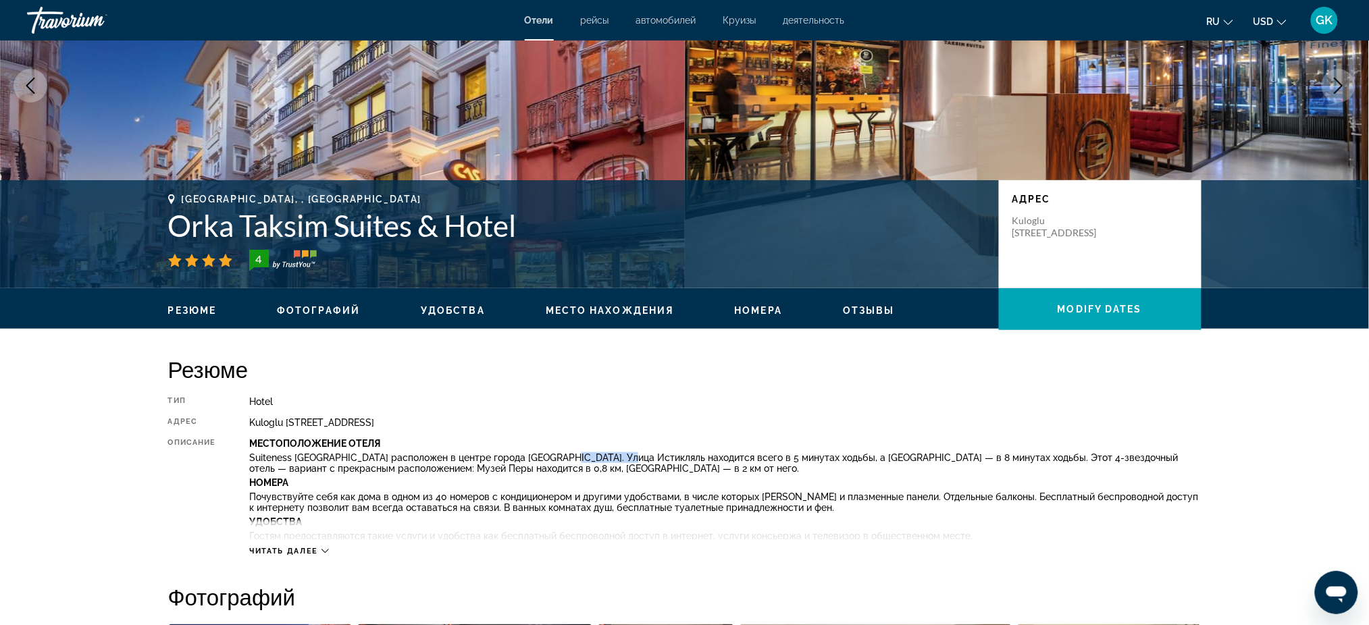
scroll to position [0, 0]
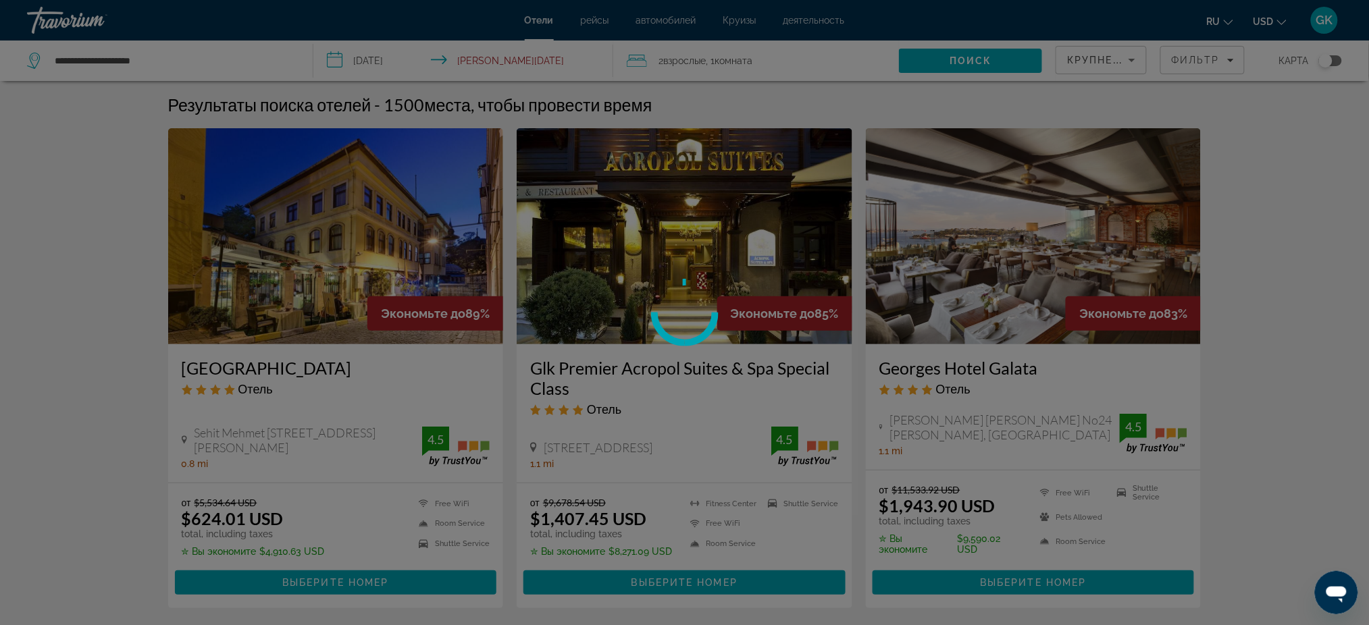
click at [335, 221] on div at bounding box center [684, 312] width 1369 height 625
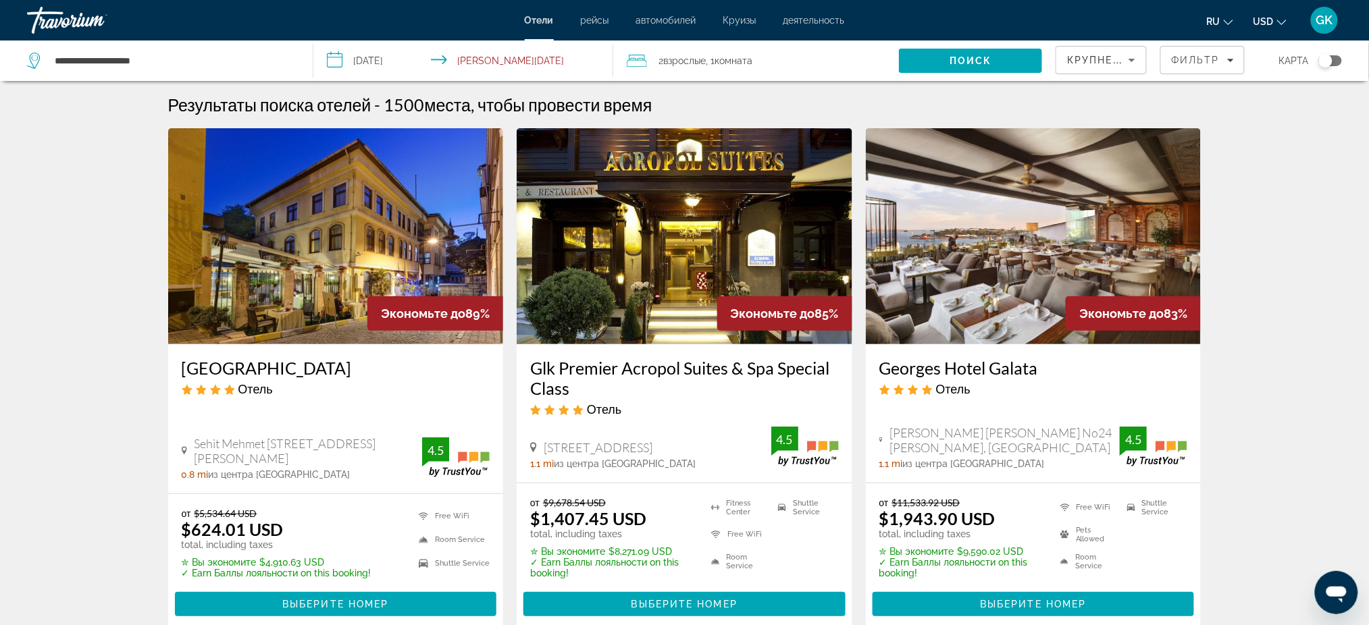
click at [318, 230] on img "Main content" at bounding box center [336, 236] width 336 height 216
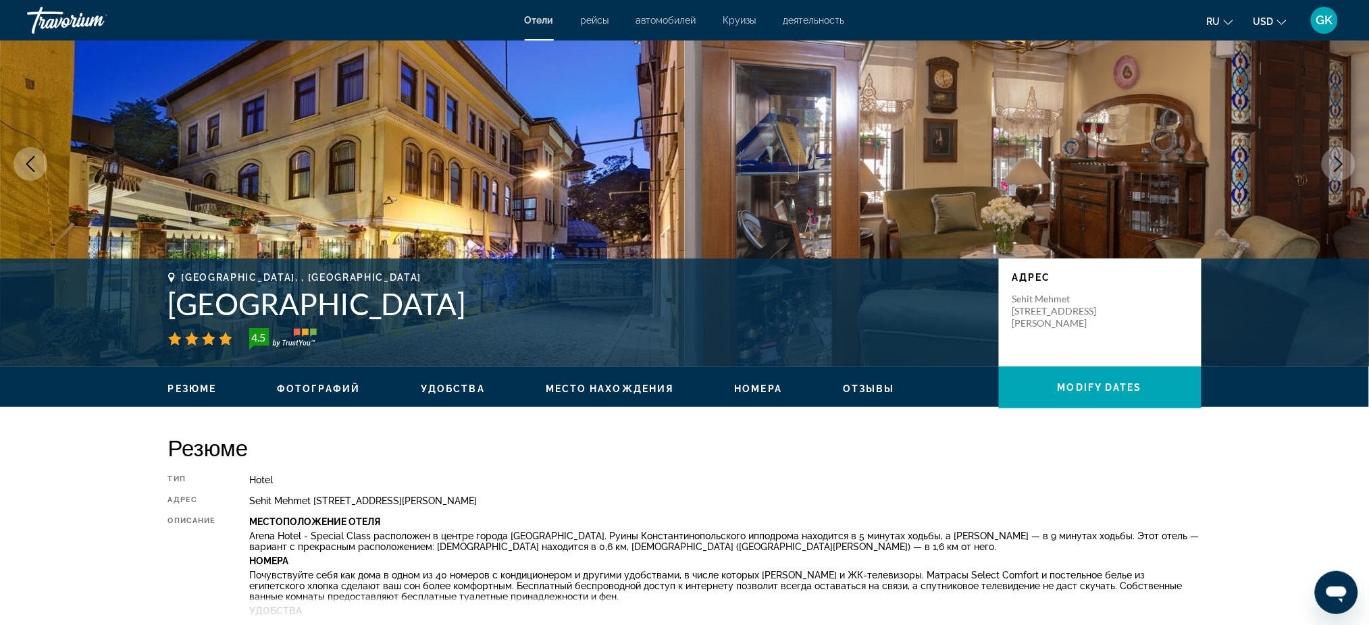
scroll to position [90, 0]
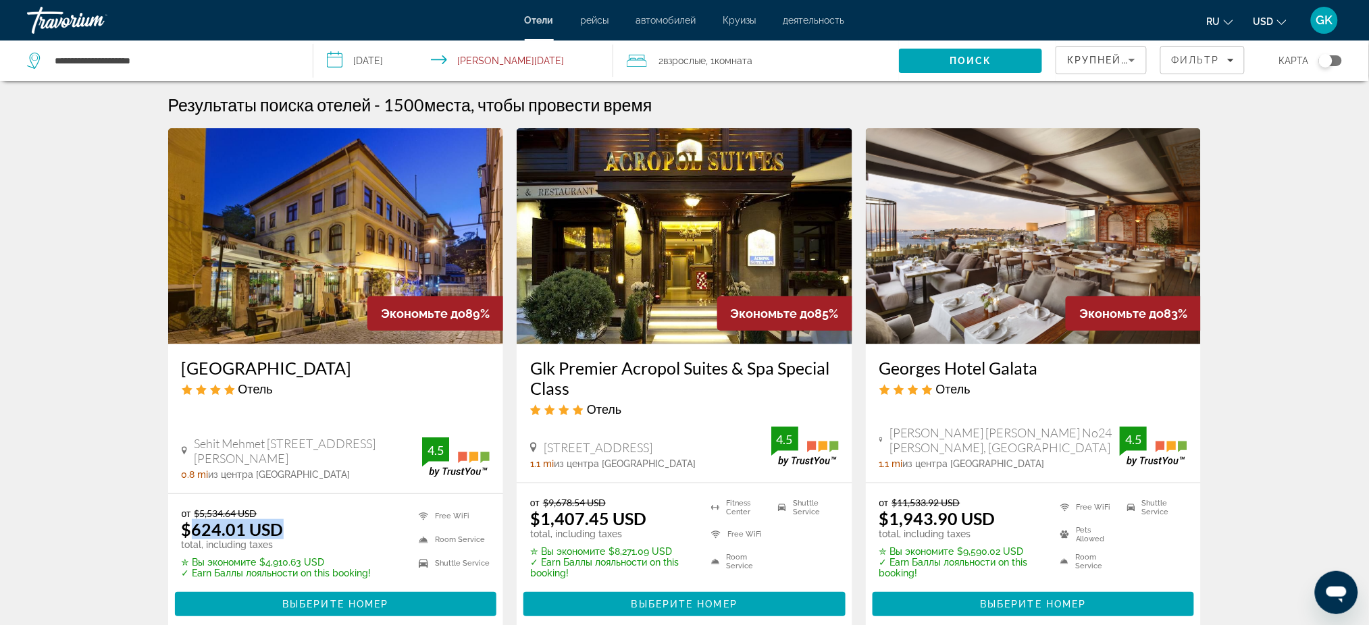
drag, startPoint x: 189, startPoint y: 526, endPoint x: 329, endPoint y: 536, distance: 140.8
click at [329, 521] on div "от $5,534.64 USD $624.01 USD total, including taxes" at bounding box center [277, 529] width 190 height 43
click at [392, 505] on div "от $5,534.64 USD $624.01 USD total, including taxes ✮ Вы экономите $4,910.63 US…" at bounding box center [336, 562] width 336 height 136
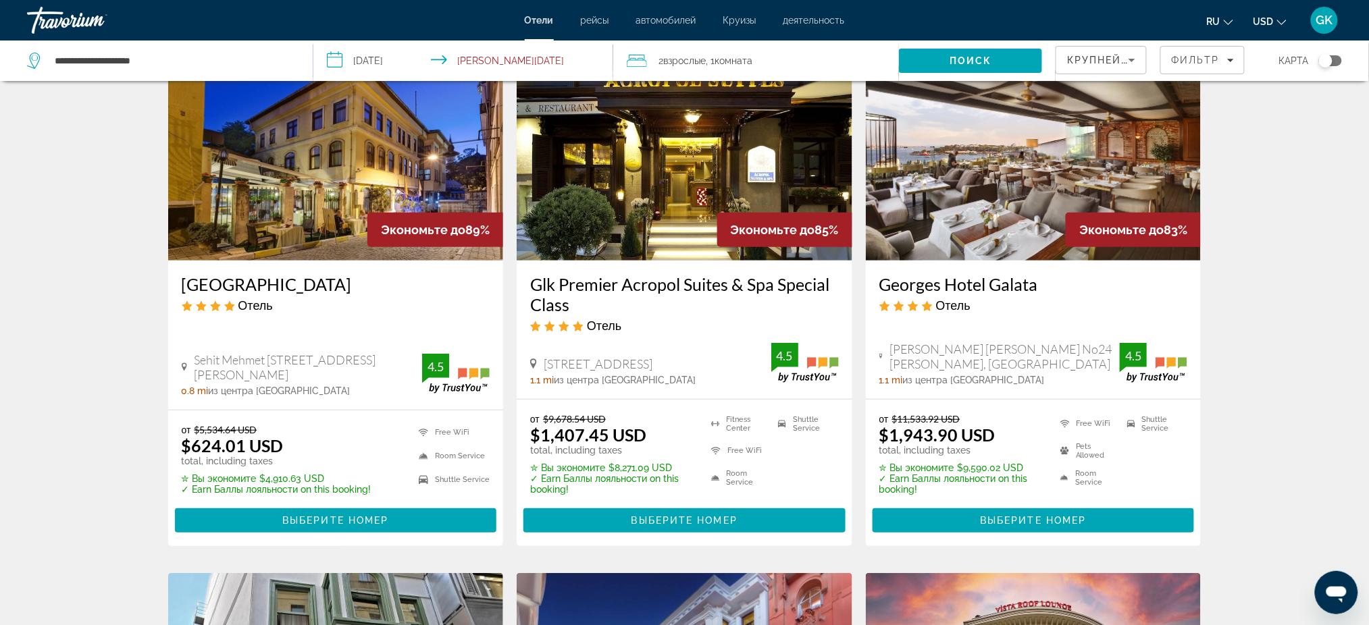
scroll to position [90, 0]
